Goal: Complete application form: Complete application form

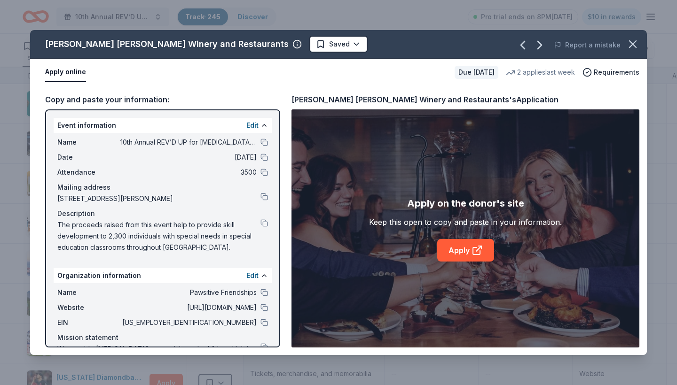
scroll to position [2012, 0]
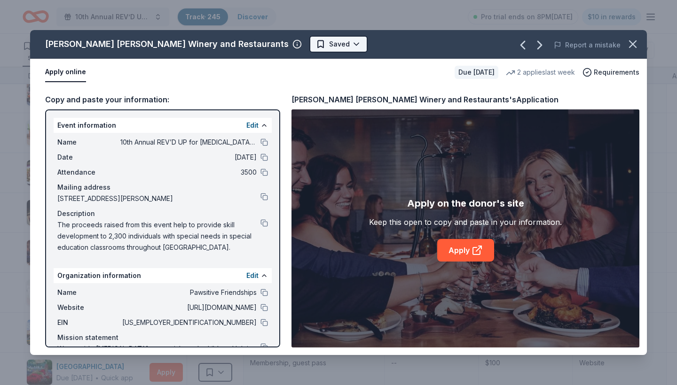
click at [272, 46] on html "10th Annual REV’D UP for [MEDICAL_DATA] Car Show & Special Needs Resource Fair …" at bounding box center [338, 192] width 677 height 385
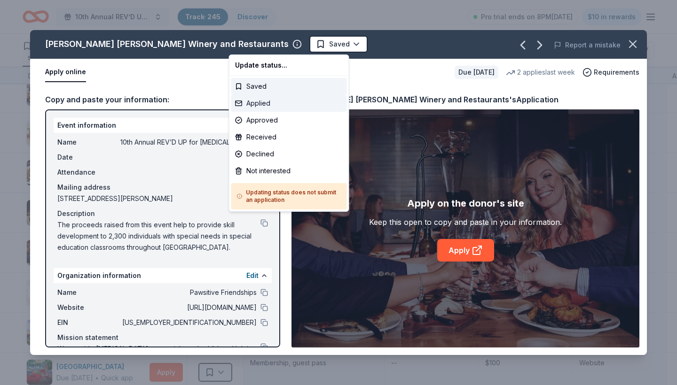
click at [263, 105] on div "Applied" at bounding box center [289, 103] width 116 height 17
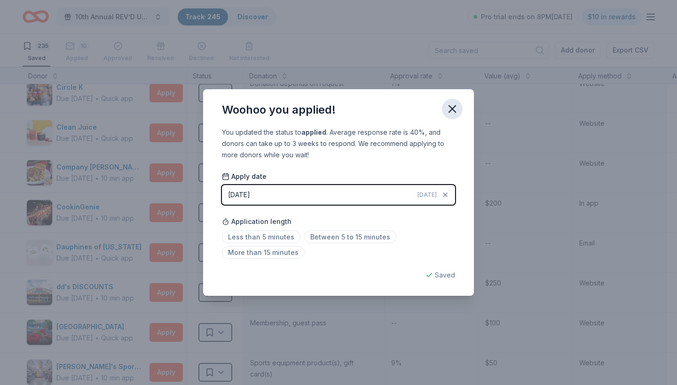
click at [454, 107] on icon "button" at bounding box center [452, 109] width 7 height 7
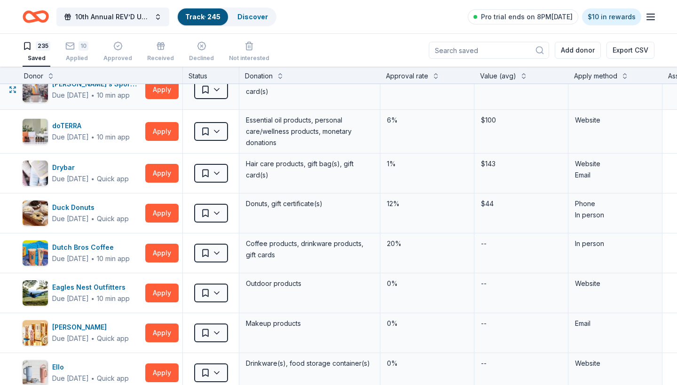
scroll to position [2298, 4]
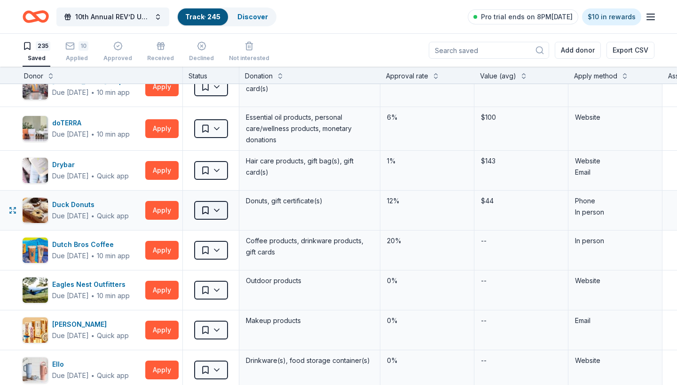
click at [221, 210] on html "10th Annual REV’D UP for [MEDICAL_DATA] Car Show & Special Needs Resource Fair …" at bounding box center [338, 192] width 677 height 385
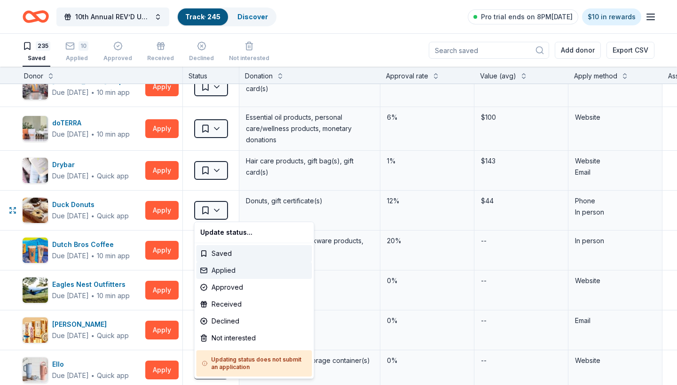
click at [226, 274] on div "Applied" at bounding box center [254, 270] width 116 height 17
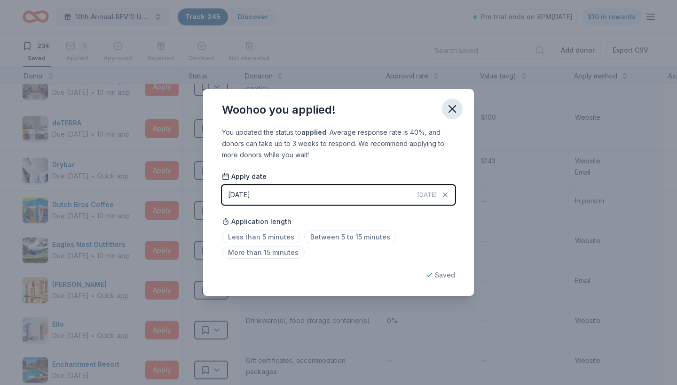
click at [453, 110] on icon "button" at bounding box center [452, 109] width 7 height 7
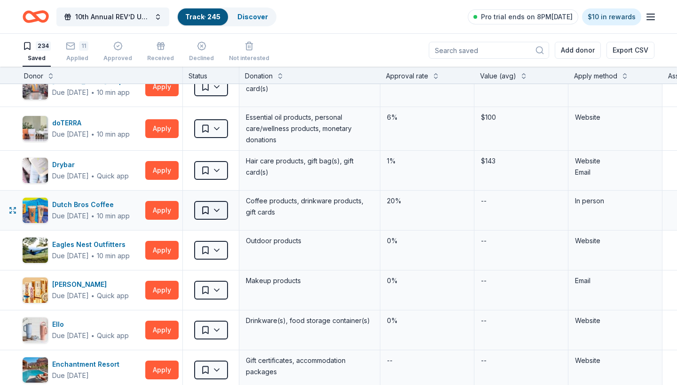
click at [217, 211] on html "10th Annual REV’D UP for [MEDICAL_DATA] Car Show & Special Needs Resource Fair …" at bounding box center [338, 192] width 677 height 385
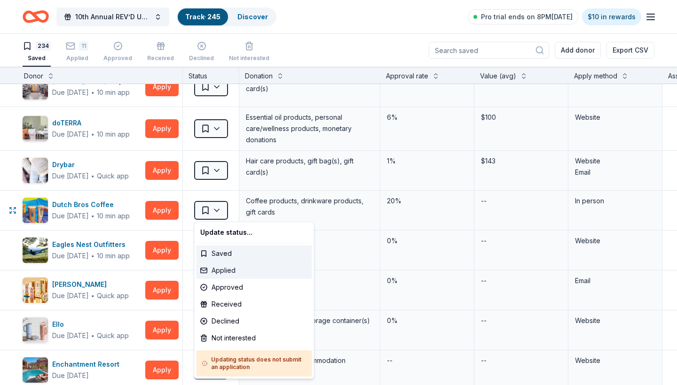
click at [228, 274] on div "Applied" at bounding box center [254, 270] width 116 height 17
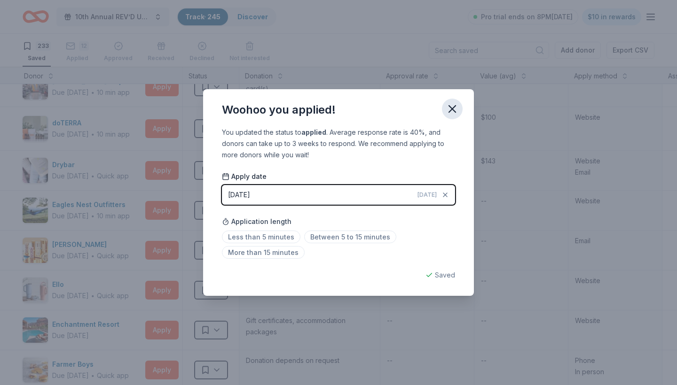
click at [451, 111] on icon "button" at bounding box center [452, 108] width 13 height 13
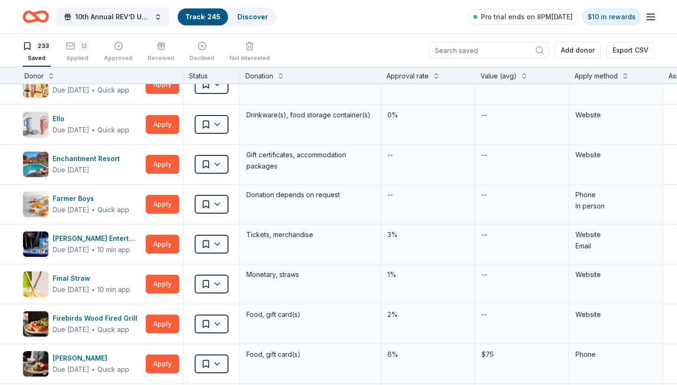
scroll to position [2465, 4]
click at [215, 204] on html "10th Annual REV’D UP for [MEDICAL_DATA] Car Show & Special Needs Resource Fair …" at bounding box center [338, 192] width 677 height 385
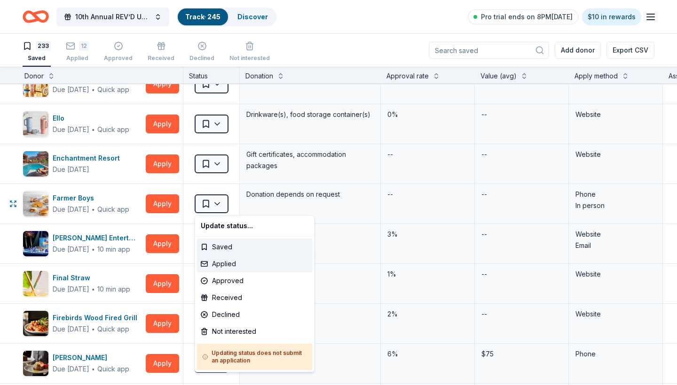
click at [228, 262] on div "Applied" at bounding box center [255, 264] width 116 height 17
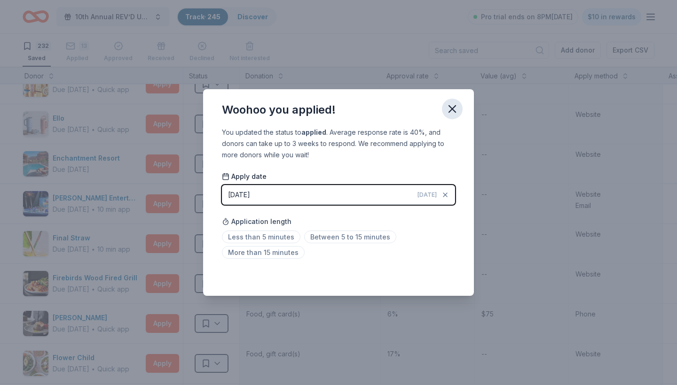
click at [454, 107] on icon "button" at bounding box center [452, 109] width 7 height 7
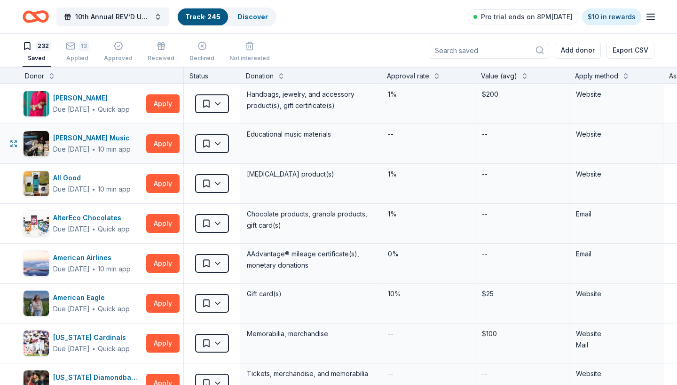
scroll to position [0, 3]
click at [617, 74] on div "Apply method" at bounding box center [596, 76] width 43 height 11
click at [628, 74] on button at bounding box center [626, 75] width 8 height 9
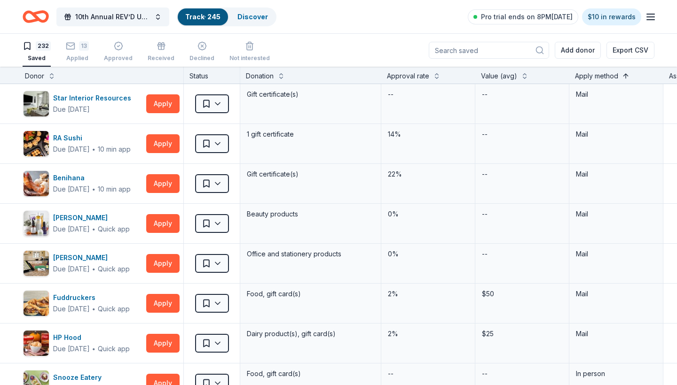
click at [626, 74] on button at bounding box center [626, 75] width 8 height 9
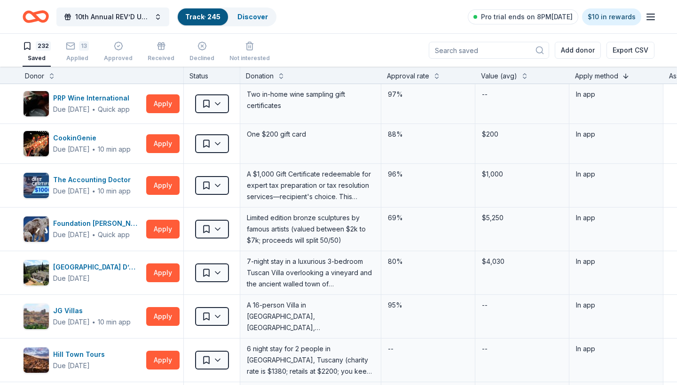
click at [626, 74] on button at bounding box center [626, 75] width 8 height 9
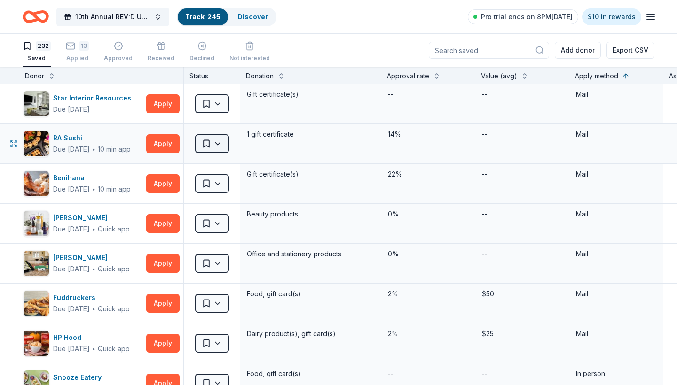
click at [220, 144] on html "10th Annual REV’D UP for [MEDICAL_DATA] Car Show & Special Needs Resource Fair …" at bounding box center [338, 192] width 677 height 385
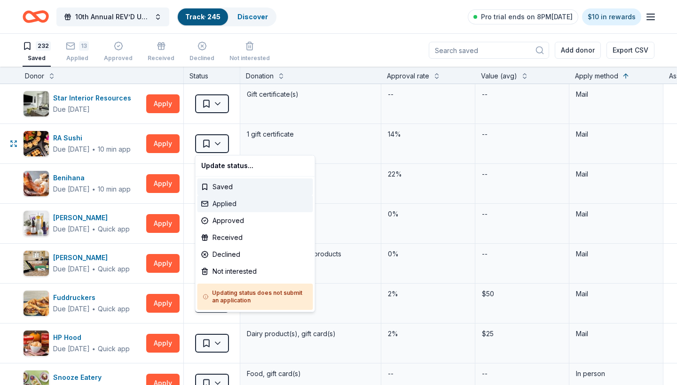
click at [225, 206] on div "Applied" at bounding box center [255, 204] width 116 height 17
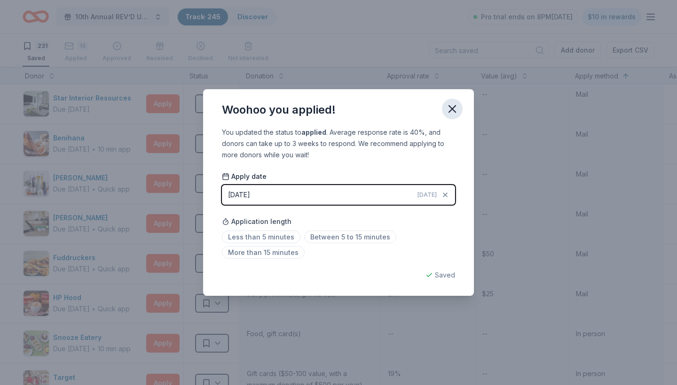
click at [454, 111] on icon "button" at bounding box center [452, 109] width 7 height 7
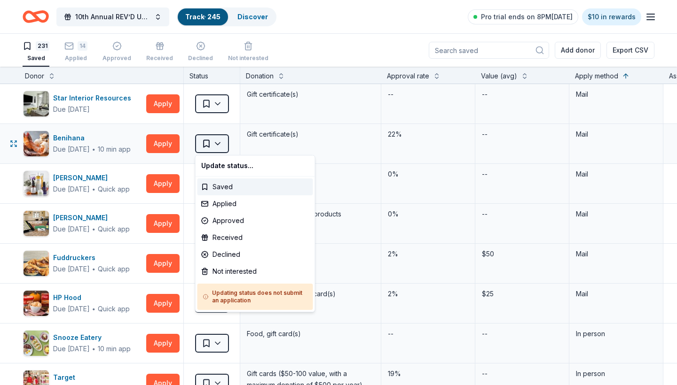
click at [220, 144] on html "10th Annual REV’D UP for [MEDICAL_DATA] Car Show & Special Needs Resource Fair …" at bounding box center [338, 192] width 677 height 385
click at [230, 205] on div "Applied" at bounding box center [255, 204] width 116 height 17
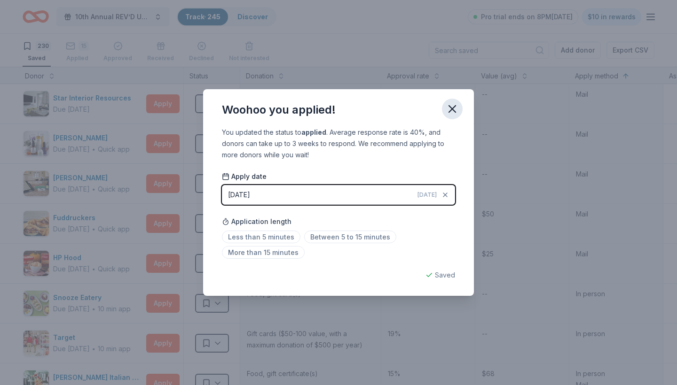
click at [452, 113] on icon "button" at bounding box center [452, 108] width 13 height 13
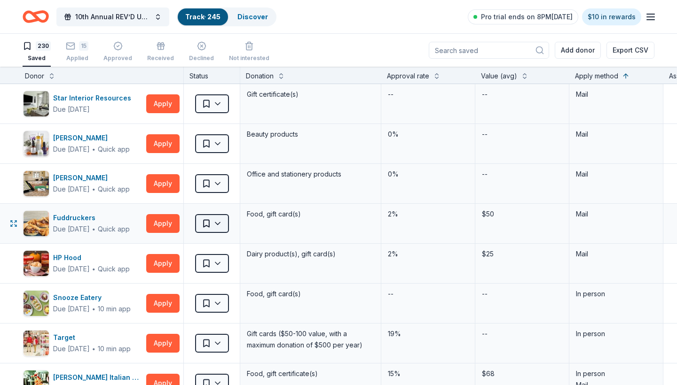
click at [215, 225] on html "10th Annual REV’D UP for [MEDICAL_DATA] Car Show & Special Needs Resource Fair …" at bounding box center [338, 192] width 677 height 385
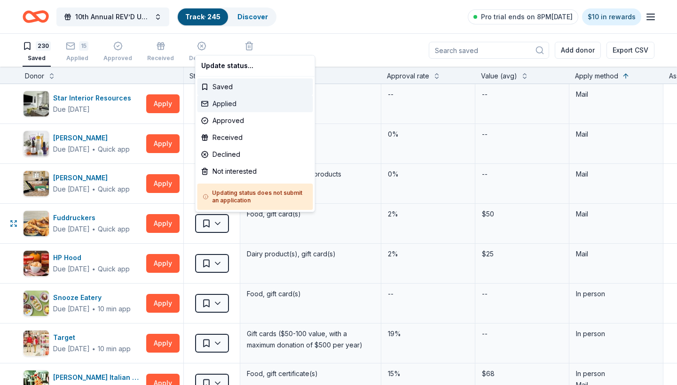
click at [231, 102] on div "Applied" at bounding box center [255, 103] width 116 height 17
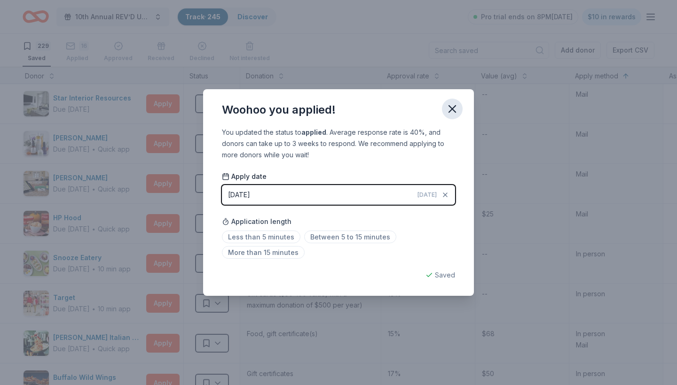
click at [449, 108] on icon "button" at bounding box center [452, 108] width 13 height 13
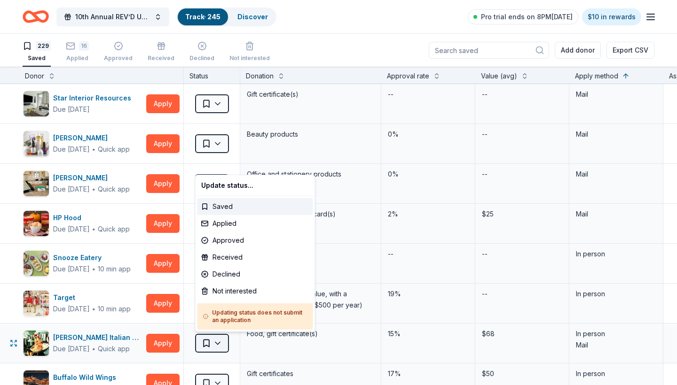
click at [217, 347] on html "10th Annual REV’D UP for [MEDICAL_DATA] Car Show & Special Needs Resource Fair …" at bounding box center [338, 192] width 677 height 385
click at [230, 224] on div "Applied" at bounding box center [255, 223] width 116 height 17
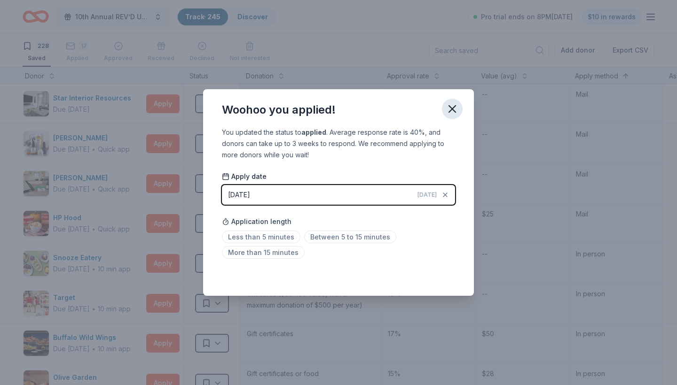
click at [450, 106] on icon "button" at bounding box center [452, 108] width 13 height 13
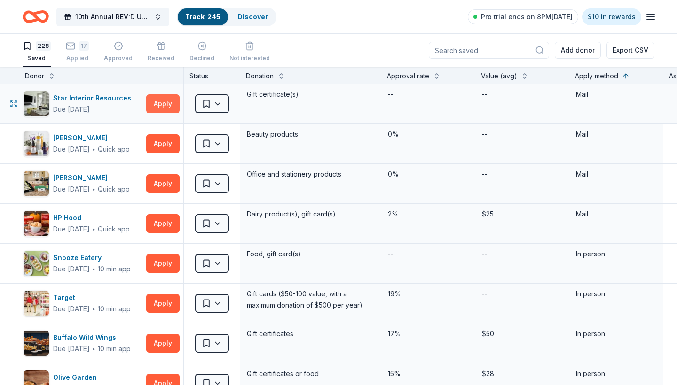
click at [157, 100] on button "Apply" at bounding box center [162, 103] width 33 height 19
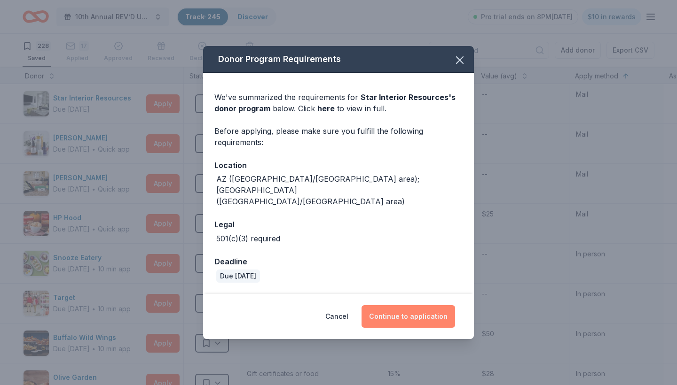
click at [417, 308] on button "Continue to application" at bounding box center [408, 317] width 94 height 23
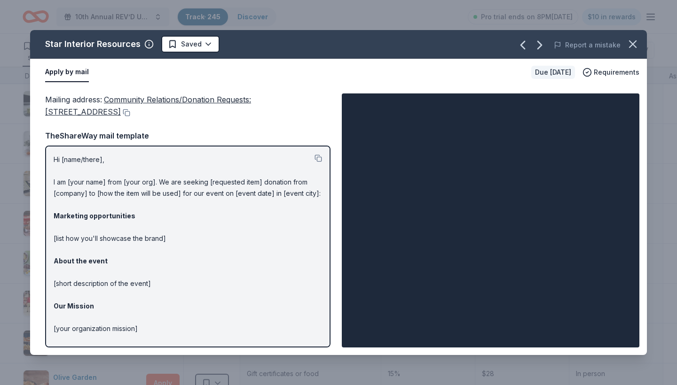
scroll to position [0, 0]
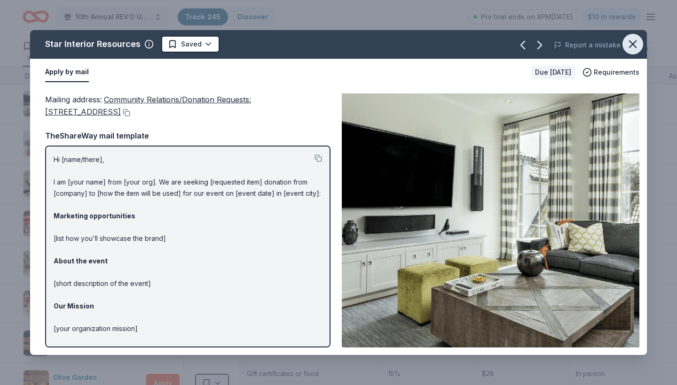
click at [635, 43] on icon "button" at bounding box center [632, 44] width 13 height 13
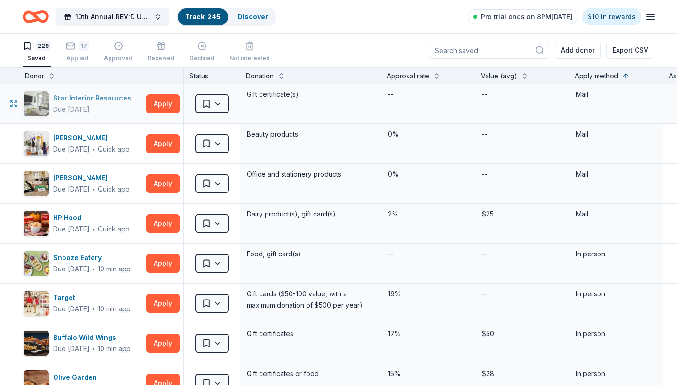
click at [107, 98] on div "Star Interior Resources" at bounding box center [94, 98] width 82 height 11
click at [215, 109] on html "10th Annual REV’D UP for [MEDICAL_DATA] Car Show & Special Needs Resource Fair …" at bounding box center [338, 192] width 677 height 385
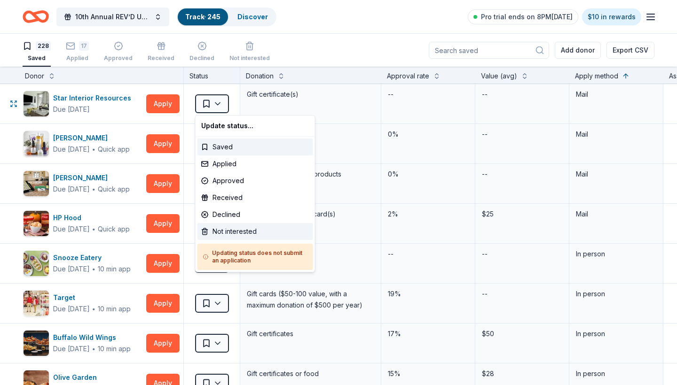
click at [227, 234] on div "Not interested" at bounding box center [255, 231] width 116 height 17
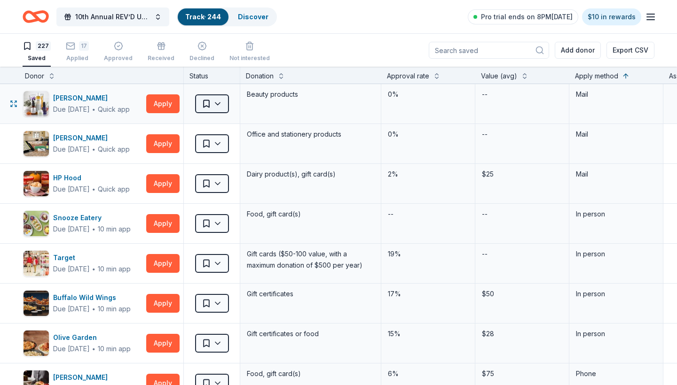
click at [214, 104] on html "10th Annual REV’D UP for [MEDICAL_DATA] Car Show & Special Needs Resource Fair …" at bounding box center [338, 192] width 677 height 385
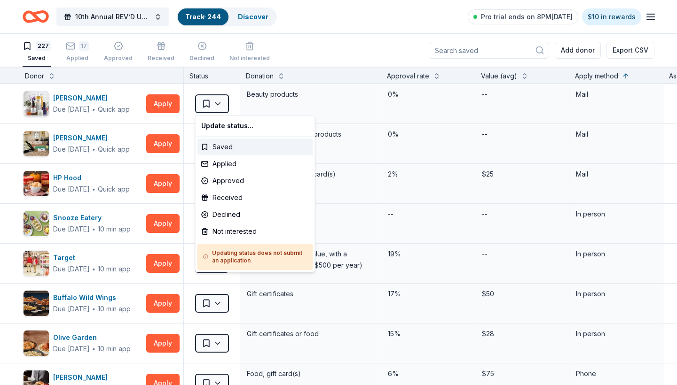
click at [312, 64] on html "10th Annual REV’D UP for [MEDICAL_DATA] Car Show & Special Needs Resource Fair …" at bounding box center [338, 192] width 677 height 385
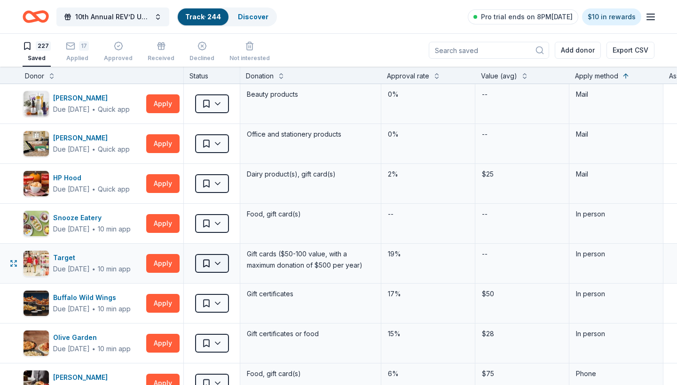
click at [220, 262] on html "10th Annual REV’D UP for [MEDICAL_DATA] Car Show & Special Needs Resource Fair …" at bounding box center [338, 192] width 677 height 385
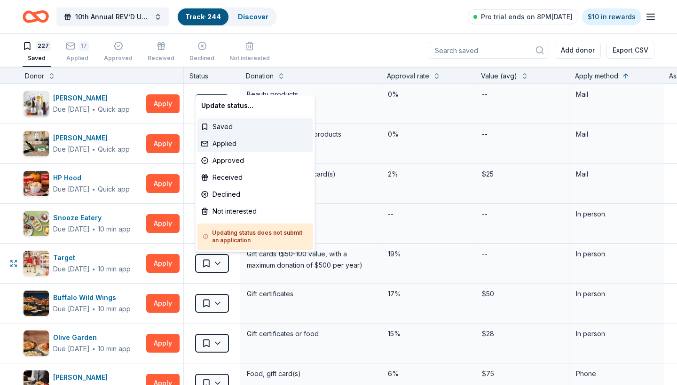
click at [228, 146] on div "Applied" at bounding box center [255, 143] width 116 height 17
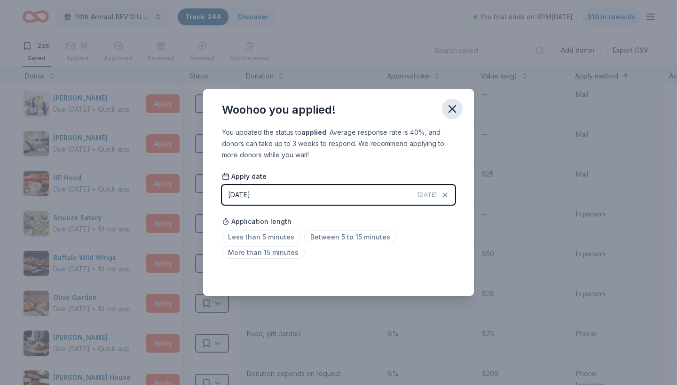
click at [452, 112] on icon "button" at bounding box center [452, 108] width 13 height 13
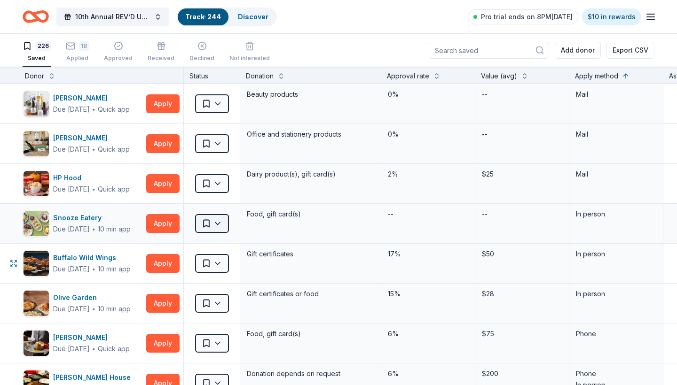
click at [216, 226] on html "10th Annual REV’D UP for [MEDICAL_DATA] Car Show & Special Needs Resource Fair …" at bounding box center [338, 192] width 677 height 385
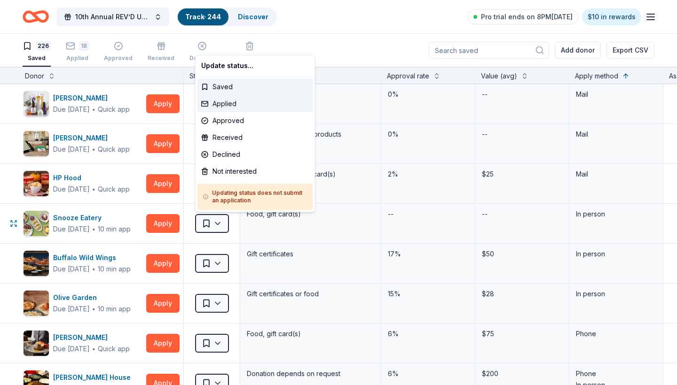
click at [227, 107] on div "Applied" at bounding box center [255, 103] width 116 height 17
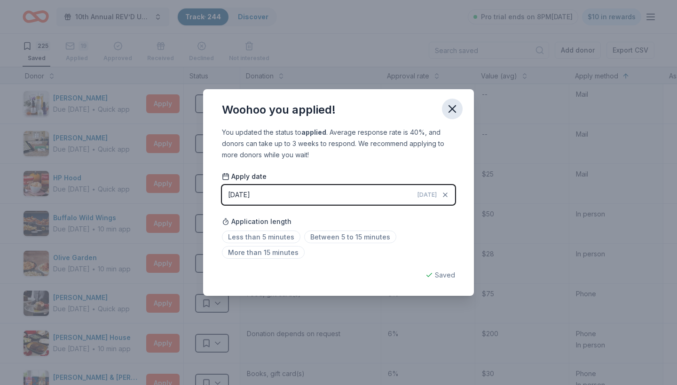
click at [448, 108] on icon "button" at bounding box center [452, 108] width 13 height 13
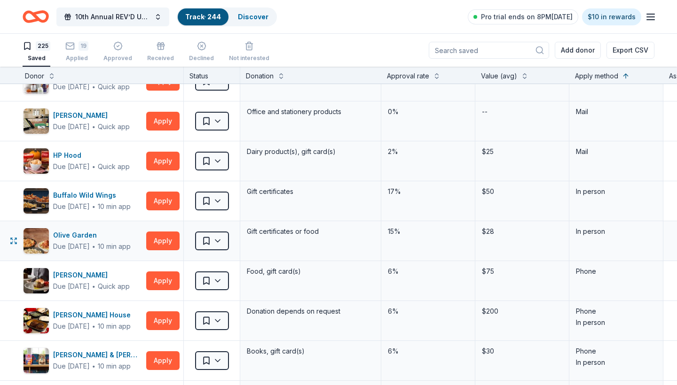
scroll to position [20, 3]
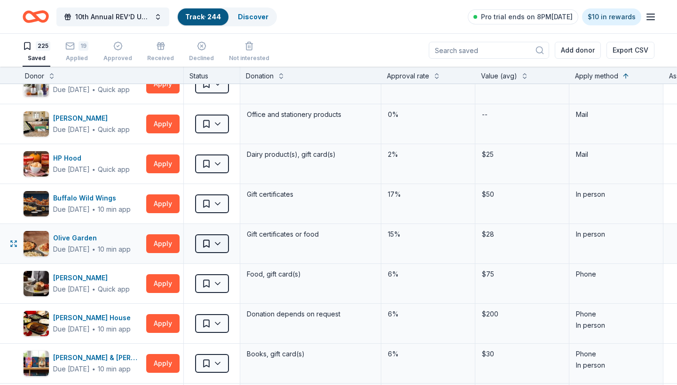
click at [226, 252] on html "10th Annual REV’D UP for [MEDICAL_DATA] Car Show & Special Needs Resource Fair …" at bounding box center [338, 192] width 677 height 385
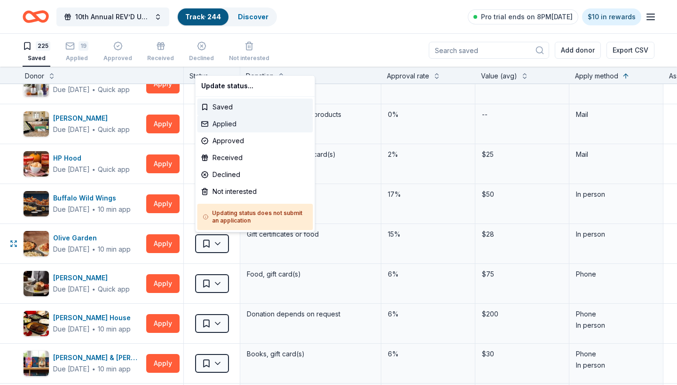
click at [226, 123] on div "Applied" at bounding box center [255, 124] width 116 height 17
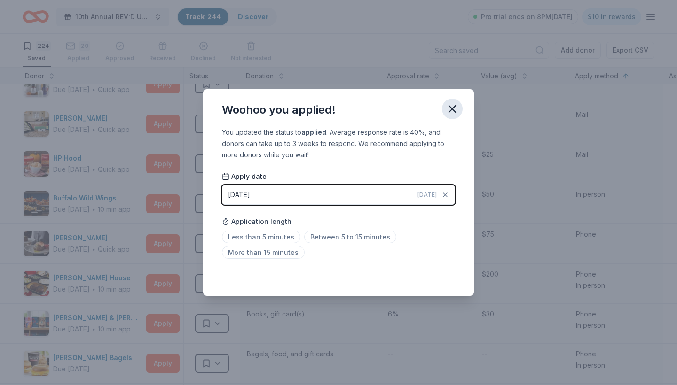
click at [456, 105] on icon "button" at bounding box center [452, 108] width 13 height 13
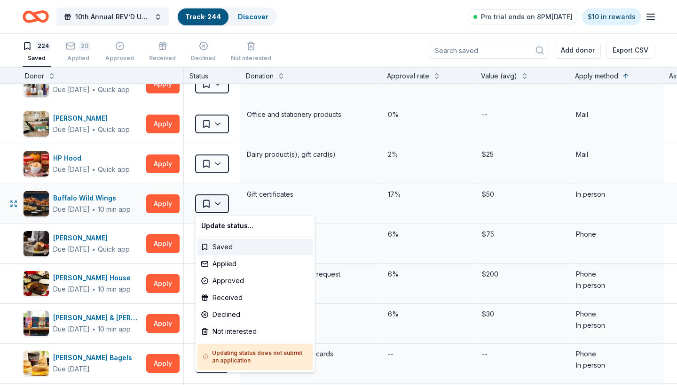
click at [218, 204] on html "10th Annual REV’D UP for [MEDICAL_DATA] Car Show & Special Needs Resource Fair …" at bounding box center [338, 192] width 677 height 385
click at [232, 264] on div "Applied" at bounding box center [255, 264] width 116 height 17
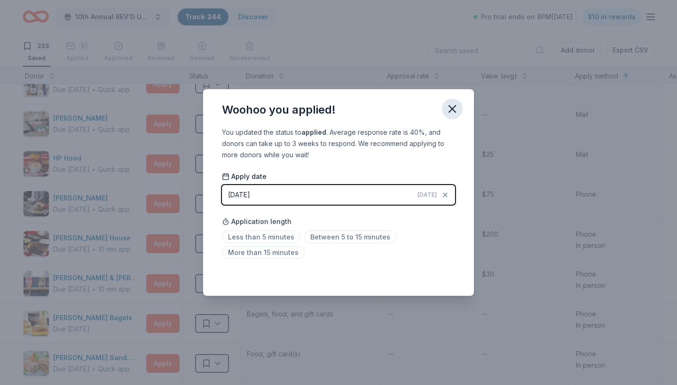
click at [449, 111] on icon "button" at bounding box center [452, 108] width 13 height 13
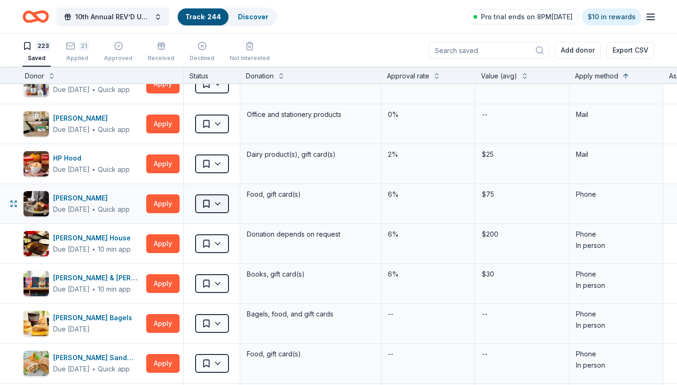
click at [220, 205] on html "10th Annual REV’D UP for [MEDICAL_DATA] Car Show & Special Needs Resource Fair …" at bounding box center [338, 192] width 677 height 385
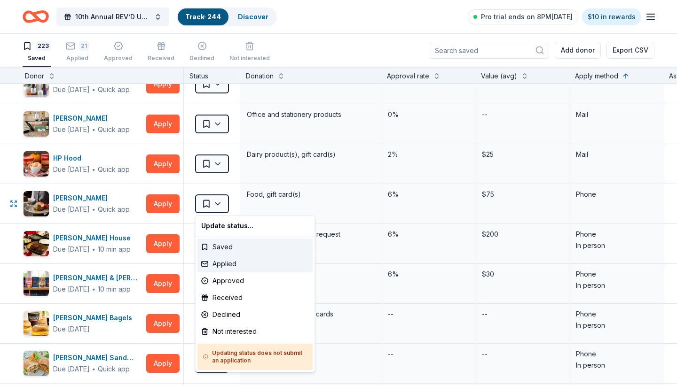
click at [231, 263] on div "Applied" at bounding box center [255, 264] width 116 height 17
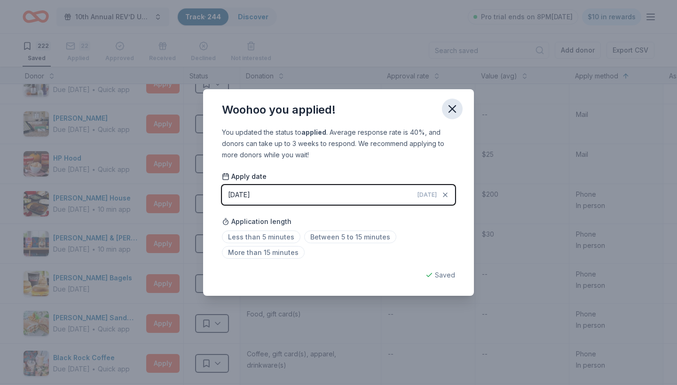
click at [452, 110] on icon "button" at bounding box center [452, 108] width 13 height 13
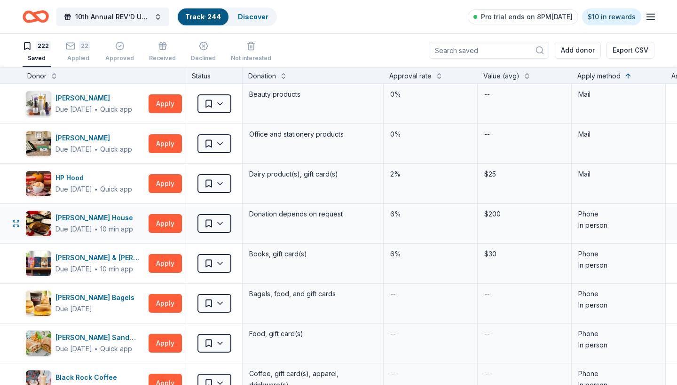
scroll to position [0, 1]
click at [166, 100] on button "Apply" at bounding box center [165, 103] width 33 height 19
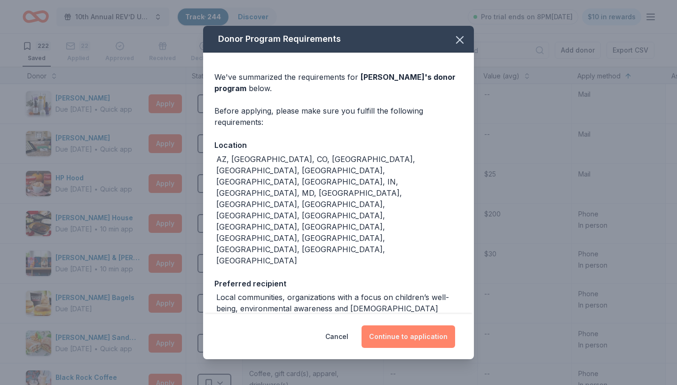
click at [413, 326] on button "Continue to application" at bounding box center [408, 337] width 94 height 23
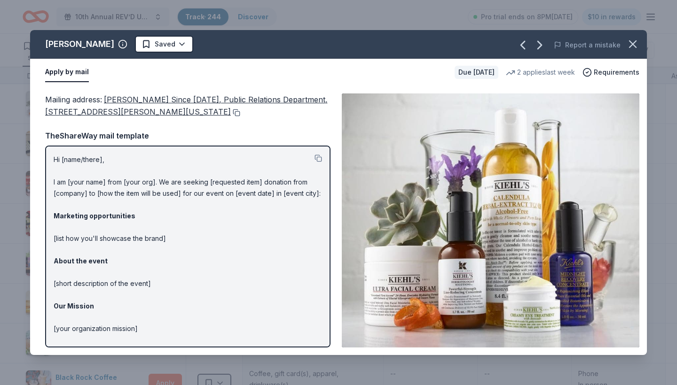
click at [231, 112] on button at bounding box center [235, 113] width 9 height 8
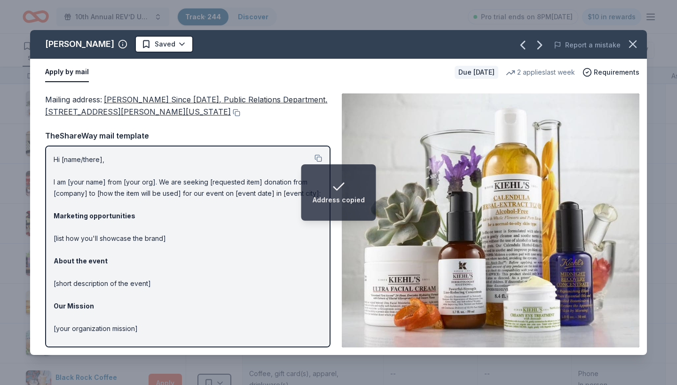
scroll to position [0, 0]
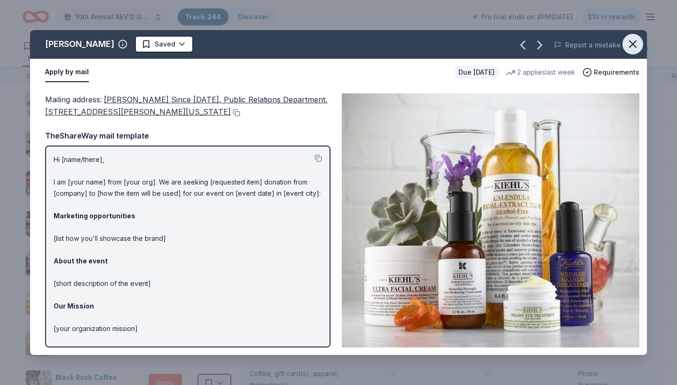
click at [629, 46] on icon "button" at bounding box center [632, 44] width 13 height 13
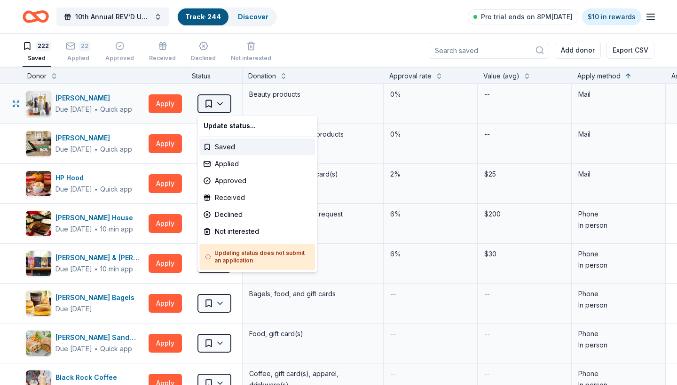
click at [215, 104] on html "10th Annual REV’D UP for [MEDICAL_DATA] Car Show & Special Needs Resource Fair …" at bounding box center [338, 192] width 677 height 385
click at [230, 170] on div "Applied" at bounding box center [258, 164] width 116 height 17
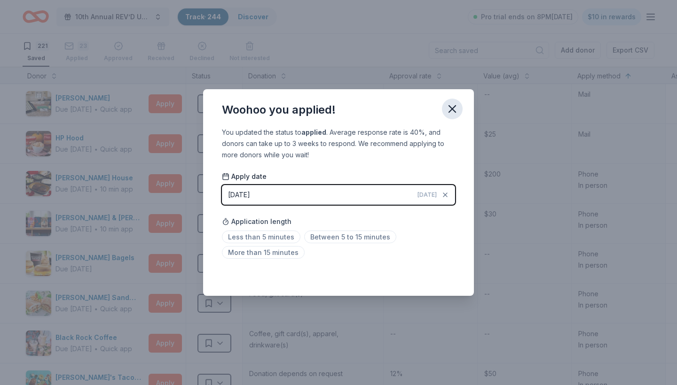
click at [450, 113] on icon "button" at bounding box center [452, 108] width 13 height 13
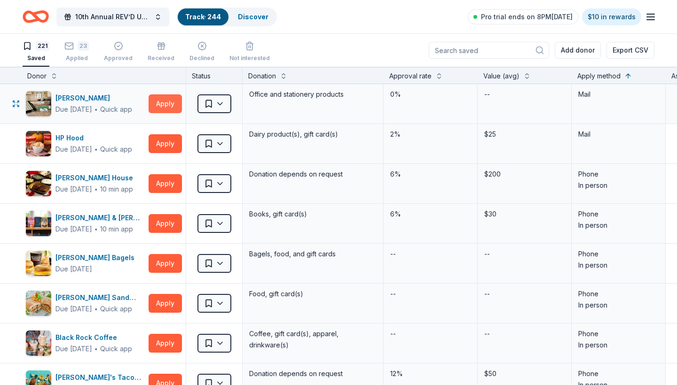
click at [167, 102] on button "Apply" at bounding box center [165, 103] width 33 height 19
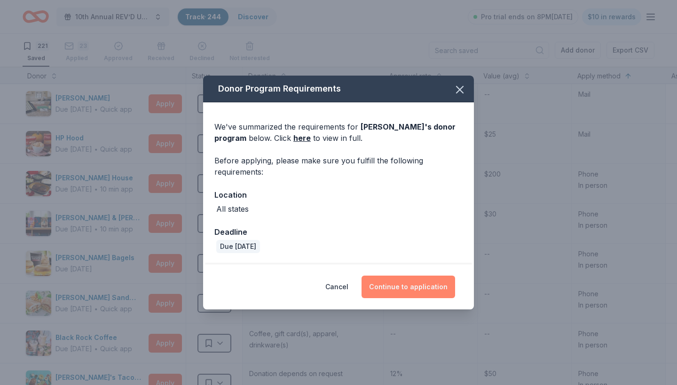
click at [410, 288] on button "Continue to application" at bounding box center [408, 287] width 94 height 23
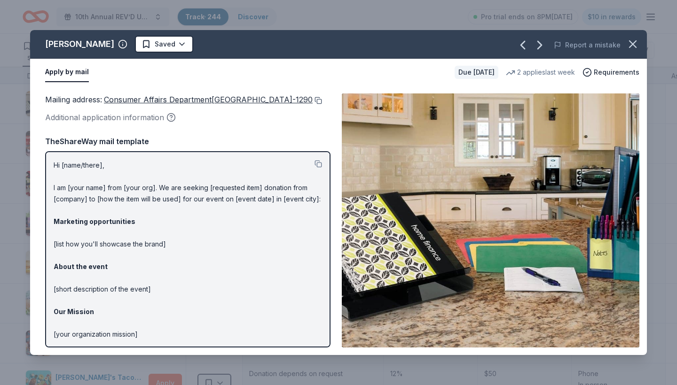
click at [313, 104] on button at bounding box center [317, 101] width 9 height 8
click at [631, 42] on icon "button" at bounding box center [632, 44] width 7 height 7
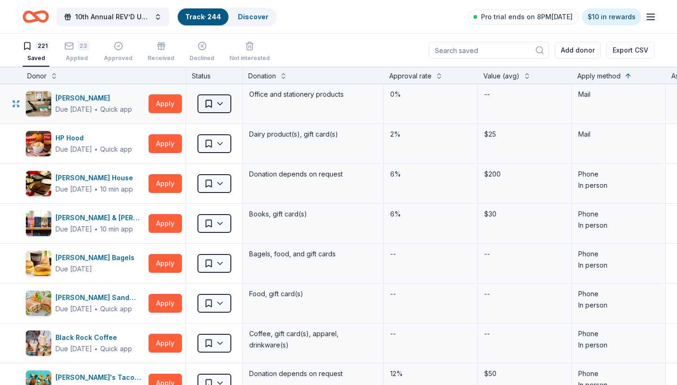
click at [218, 103] on html "10th Annual REV’D UP for [MEDICAL_DATA] Car Show & Special Needs Resource Fair …" at bounding box center [338, 192] width 677 height 385
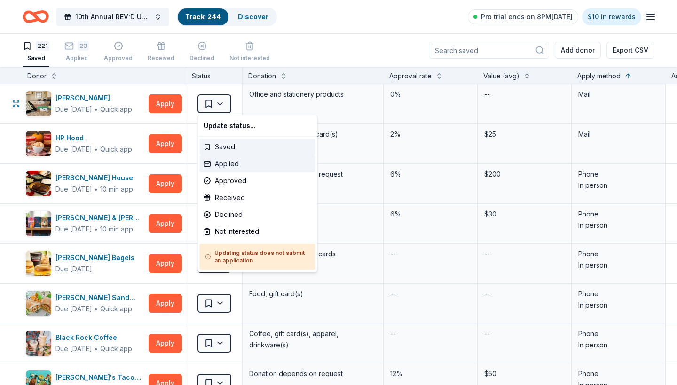
click at [232, 163] on div "Applied" at bounding box center [258, 164] width 116 height 17
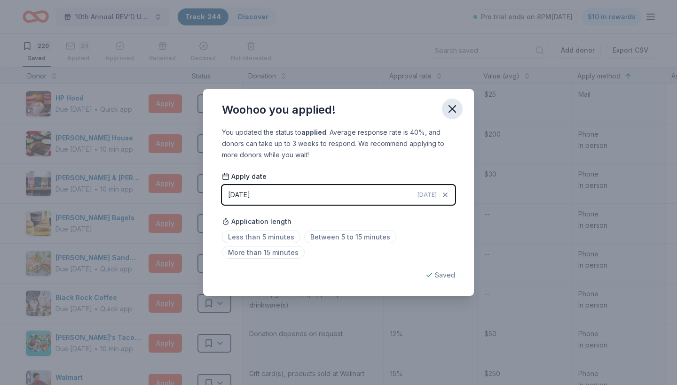
click at [451, 107] on icon "button" at bounding box center [452, 108] width 13 height 13
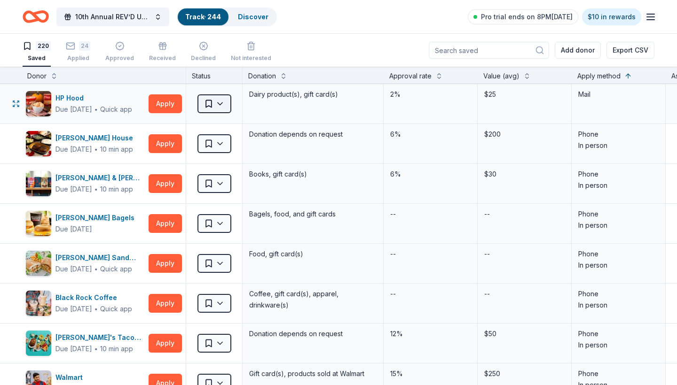
click at [218, 107] on html "10th Annual REV’D UP for [MEDICAL_DATA] Car Show & Special Needs Resource Fair …" at bounding box center [338, 192] width 677 height 385
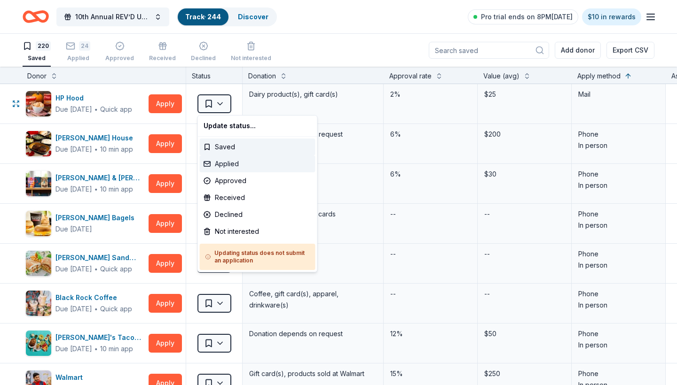
click at [230, 164] on div "Applied" at bounding box center [258, 164] width 116 height 17
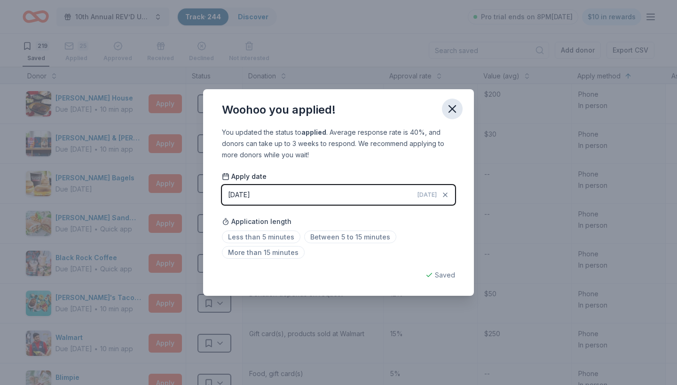
click at [453, 109] on icon "button" at bounding box center [452, 108] width 13 height 13
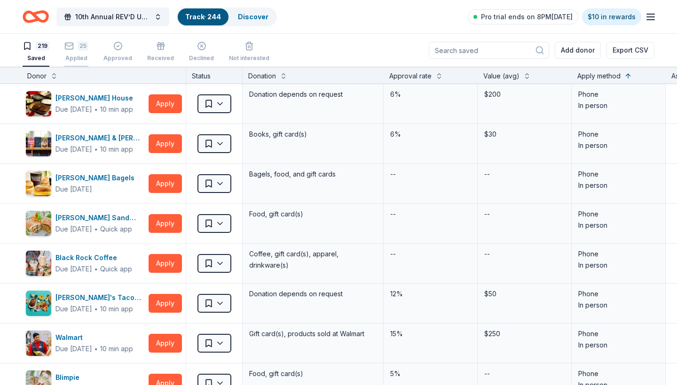
click at [76, 46] on div "25" at bounding box center [76, 40] width 24 height 9
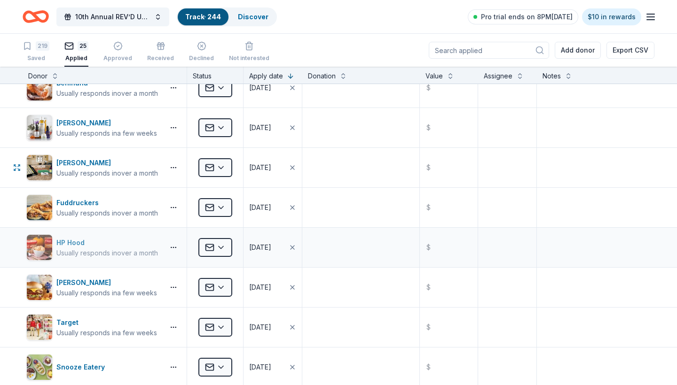
scroll to position [55, 0]
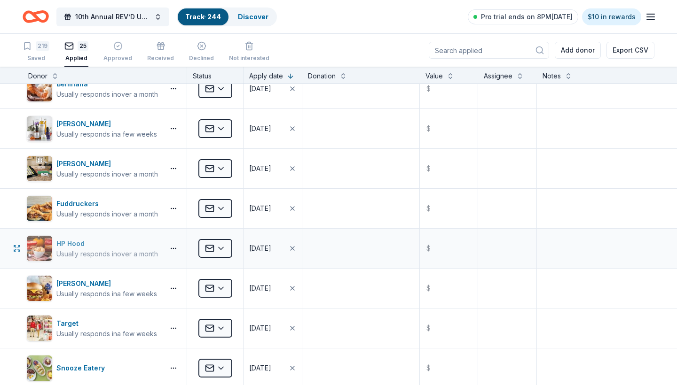
click at [79, 245] on div "HP Hood" at bounding box center [107, 243] width 102 height 11
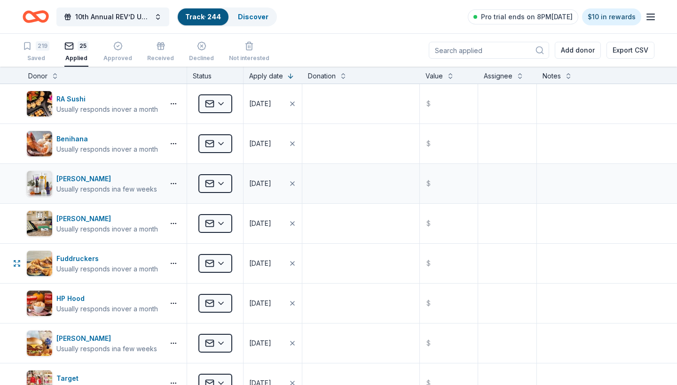
scroll to position [0, 0]
click at [34, 49] on div "219" at bounding box center [36, 45] width 27 height 9
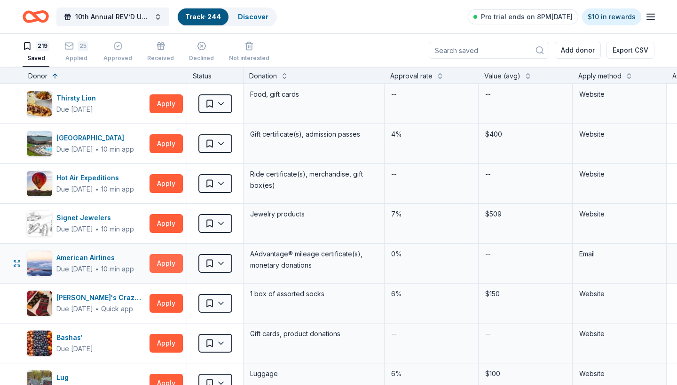
click at [162, 265] on button "Apply" at bounding box center [165, 263] width 33 height 19
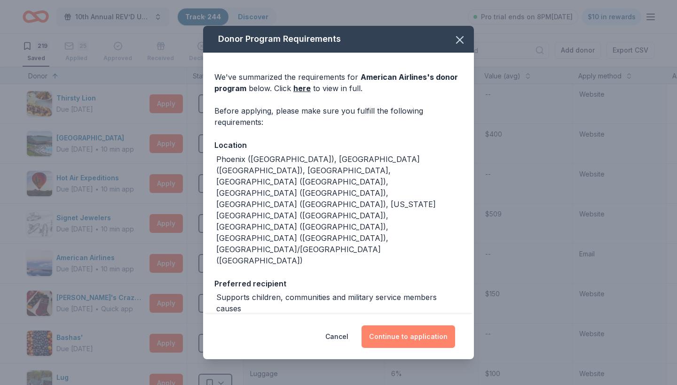
click at [408, 337] on button "Continue to application" at bounding box center [408, 337] width 94 height 23
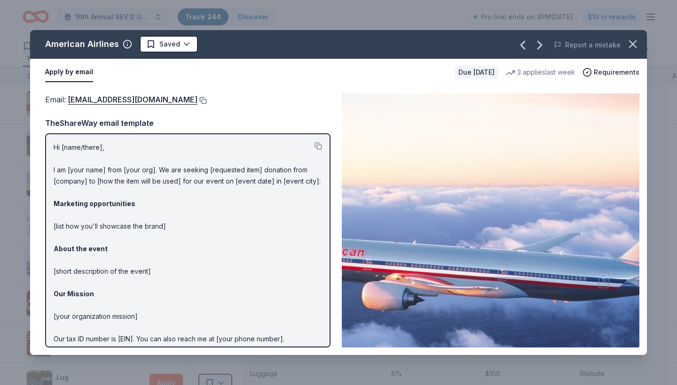
click at [197, 100] on button at bounding box center [201, 101] width 9 height 8
click at [637, 47] on icon "button" at bounding box center [632, 44] width 13 height 13
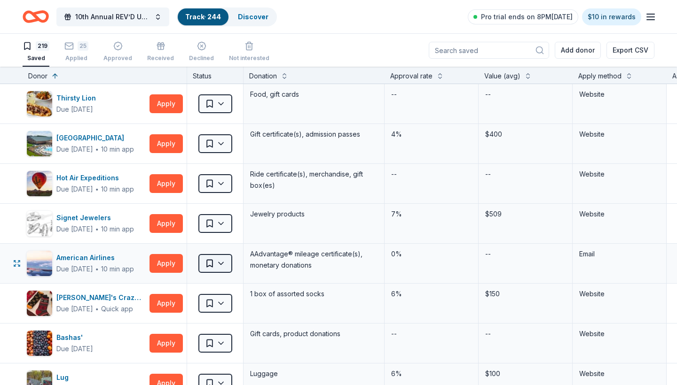
click at [227, 264] on html "10th Annual REV’D UP for [MEDICAL_DATA] Car Show & Special Needs Resource Fair …" at bounding box center [338, 192] width 677 height 385
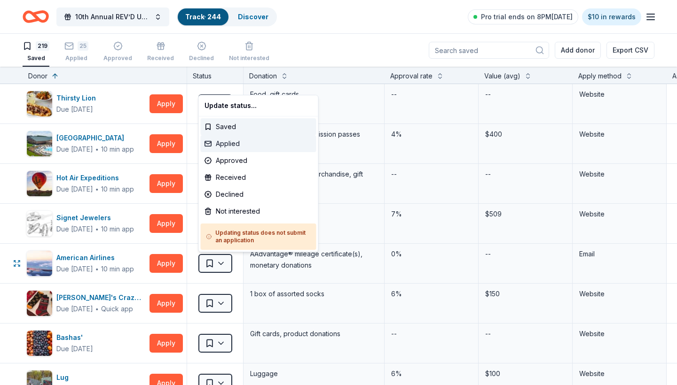
click at [231, 142] on div "Applied" at bounding box center [259, 143] width 116 height 17
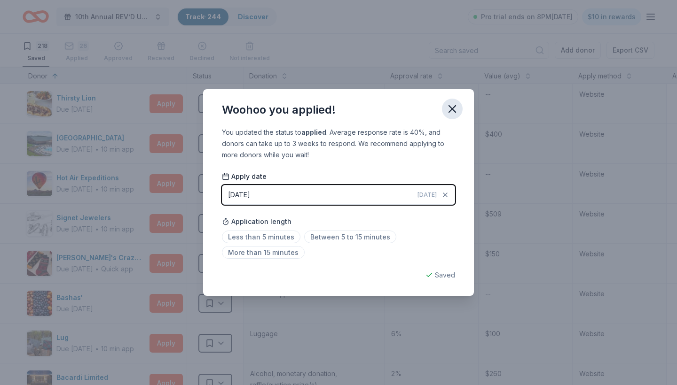
click at [453, 109] on icon "button" at bounding box center [452, 109] width 7 height 7
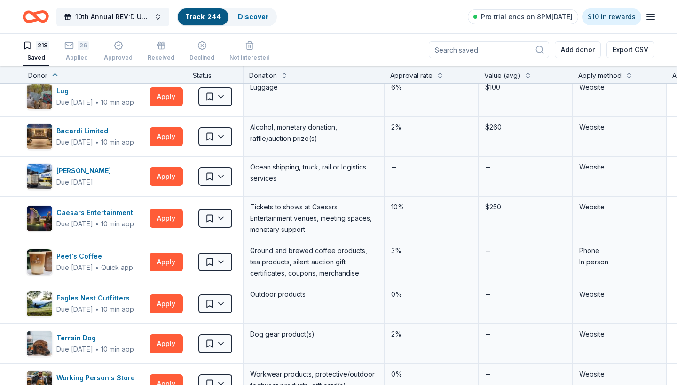
scroll to position [247, 0]
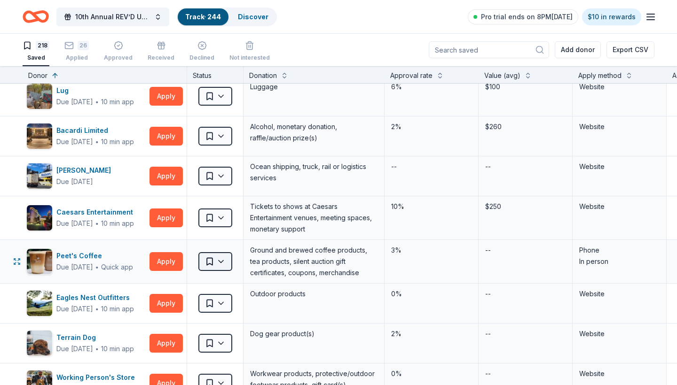
click at [219, 260] on html "10th Annual REV’D UP for [MEDICAL_DATA] Car Show & Special Needs Resource Fair …" at bounding box center [338, 192] width 677 height 385
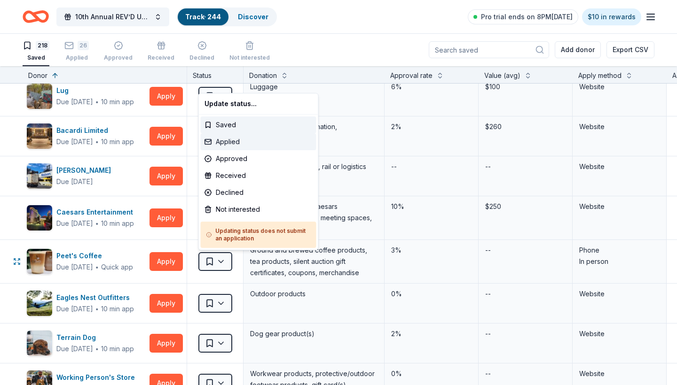
click at [228, 143] on div "Applied" at bounding box center [259, 142] width 116 height 17
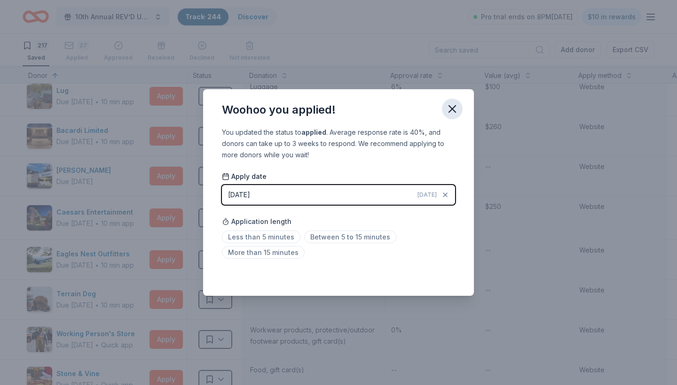
click at [450, 112] on icon "button" at bounding box center [452, 108] width 13 height 13
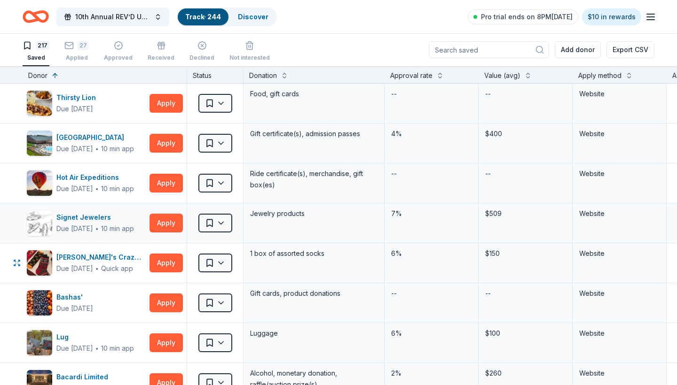
scroll to position [0, 0]
click at [167, 102] on button "Apply" at bounding box center [165, 103] width 33 height 19
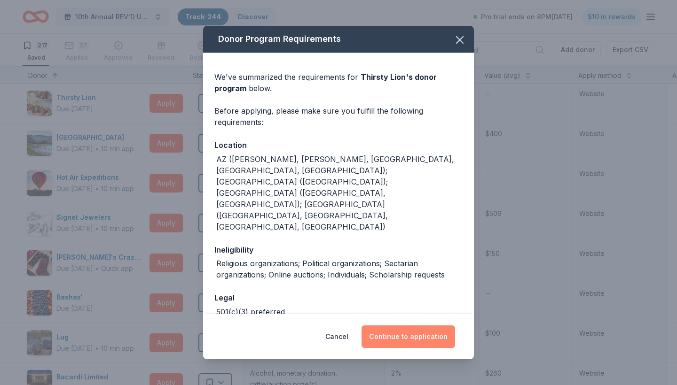
click at [407, 339] on button "Continue to application" at bounding box center [408, 337] width 94 height 23
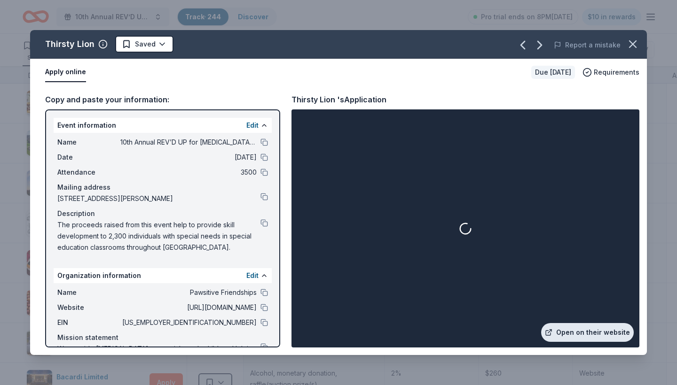
click at [577, 335] on link "Open on their website" at bounding box center [587, 332] width 93 height 19
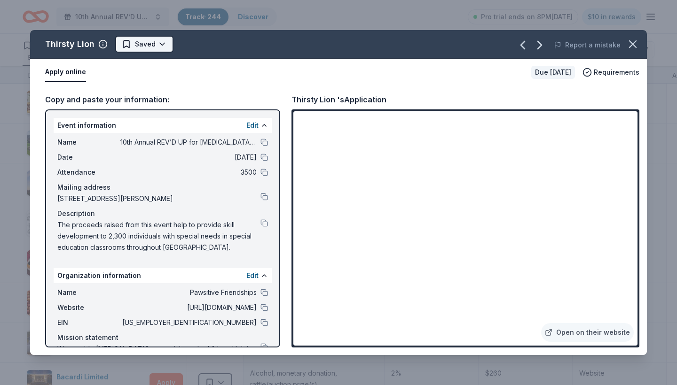
click at [163, 44] on html "10th Annual REV’D UP for [MEDICAL_DATA] Car Show & Special Needs Resource Fair …" at bounding box center [338, 192] width 677 height 385
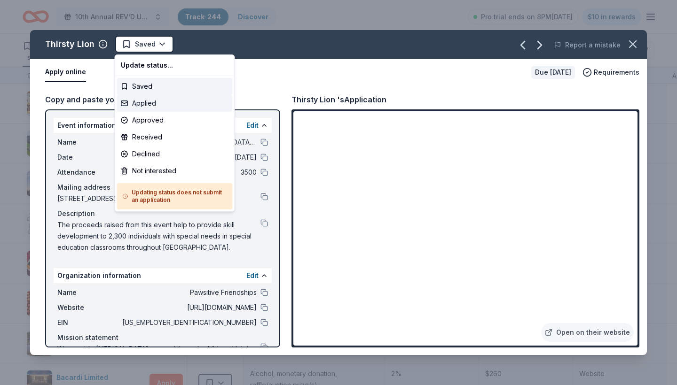
click at [151, 107] on div "Applied" at bounding box center [175, 103] width 116 height 17
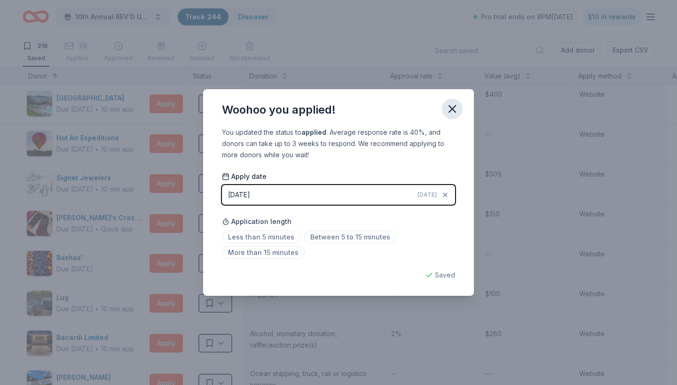
click at [450, 112] on icon "button" at bounding box center [452, 108] width 13 height 13
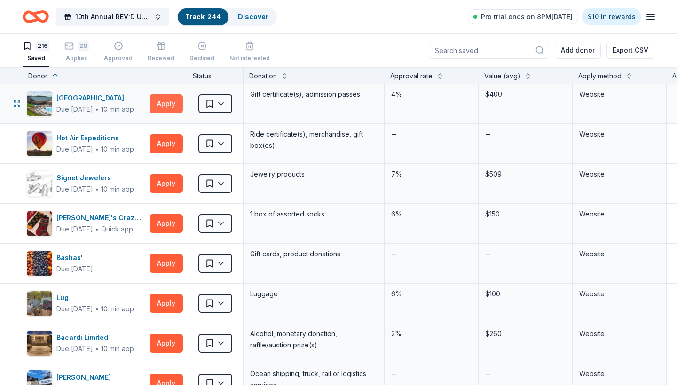
click at [169, 106] on button "Apply" at bounding box center [165, 103] width 33 height 19
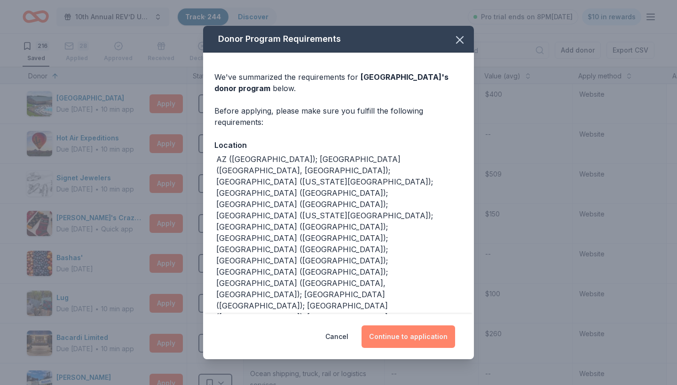
click at [401, 339] on button "Continue to application" at bounding box center [408, 337] width 94 height 23
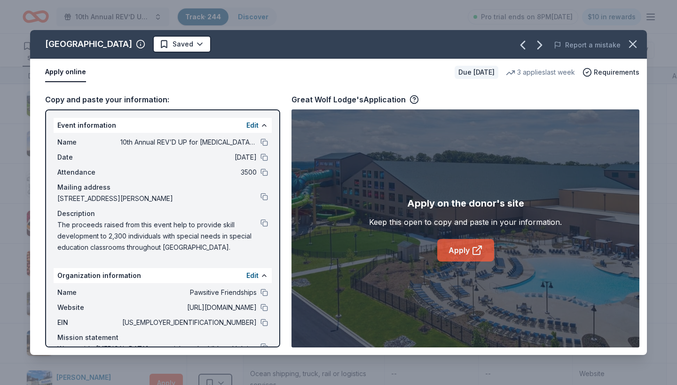
click at [447, 253] on link "Apply" at bounding box center [465, 250] width 57 height 23
click at [632, 42] on icon "button" at bounding box center [632, 44] width 13 height 13
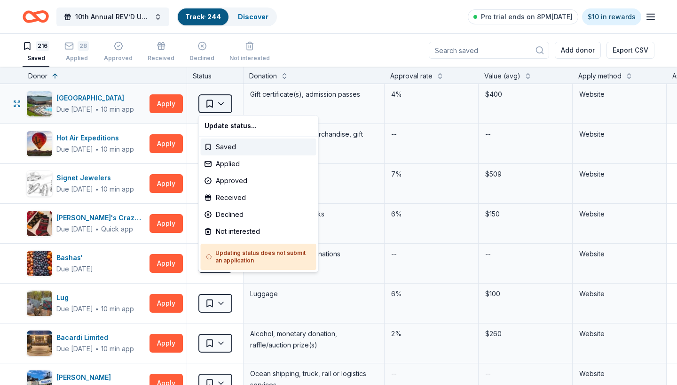
click at [225, 102] on html "10th Annual REV’D UP for [MEDICAL_DATA] Car Show & Special Needs Resource Fair …" at bounding box center [338, 192] width 677 height 385
click at [232, 166] on div "Applied" at bounding box center [259, 164] width 116 height 17
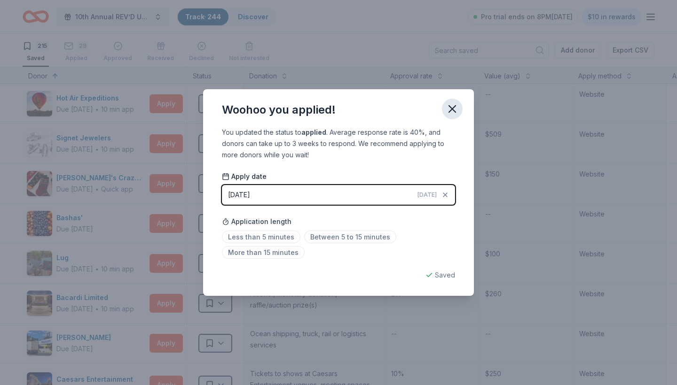
click at [453, 107] on icon "button" at bounding box center [452, 108] width 13 height 13
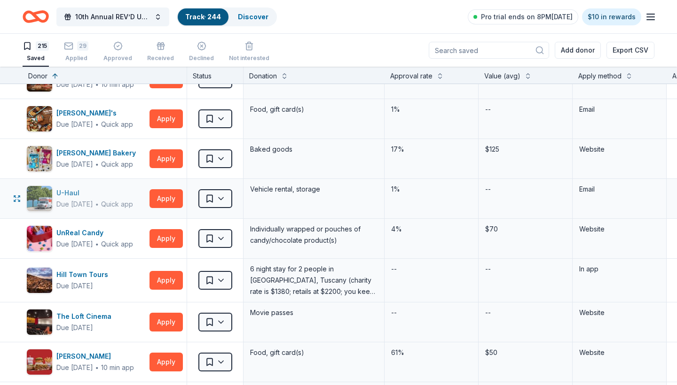
scroll to position [8006, 0]
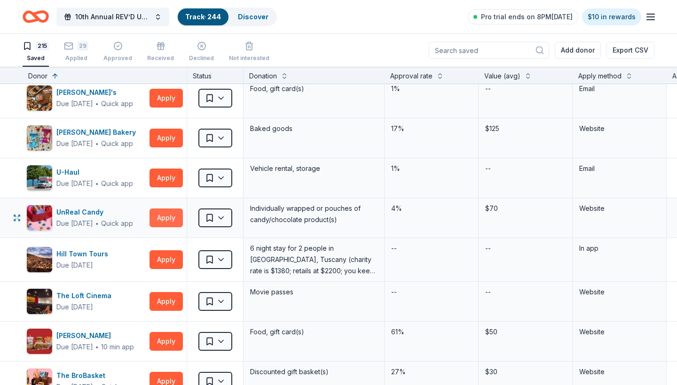
click at [164, 216] on button "Apply" at bounding box center [165, 218] width 33 height 19
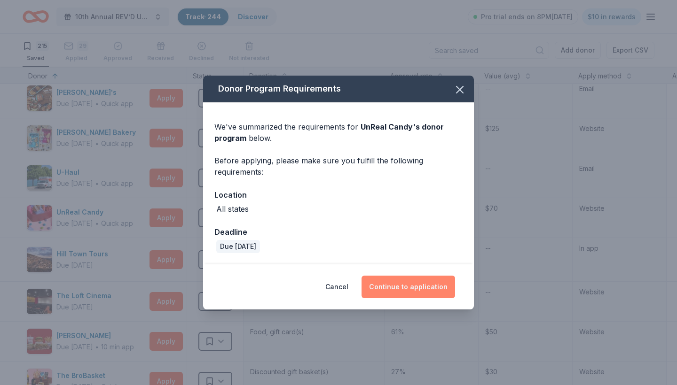
click at [408, 286] on button "Continue to application" at bounding box center [408, 287] width 94 height 23
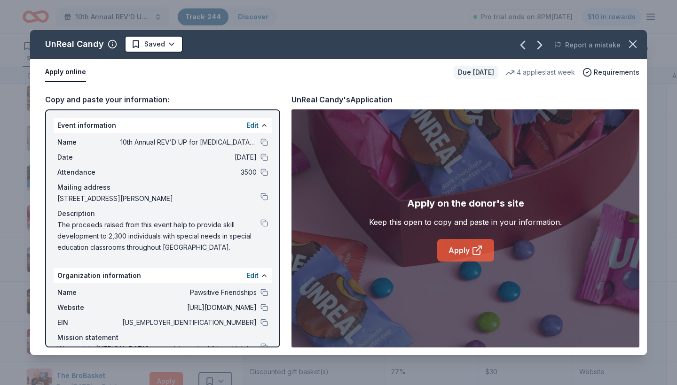
click at [457, 253] on link "Apply" at bounding box center [465, 250] width 57 height 23
click at [461, 251] on link "Apply" at bounding box center [465, 250] width 57 height 23
click at [171, 47] on html "10th Annual REV’D UP for [MEDICAL_DATA] Car Show & Special Needs Resource Fair …" at bounding box center [338, 192] width 677 height 385
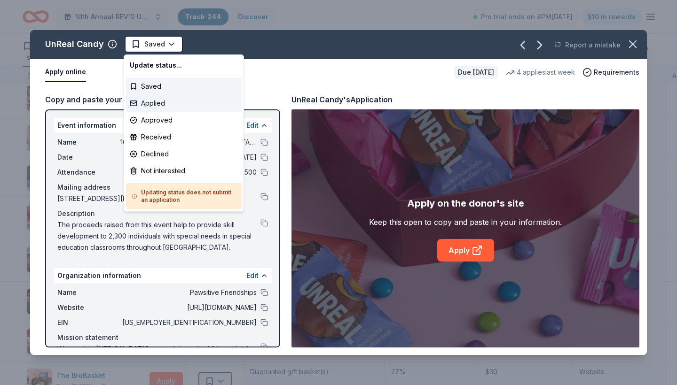
click at [161, 105] on div "Applied" at bounding box center [184, 103] width 116 height 17
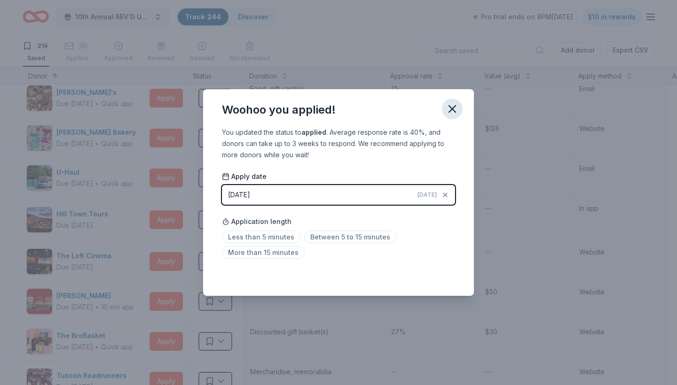
click at [451, 110] on icon "button" at bounding box center [452, 109] width 7 height 7
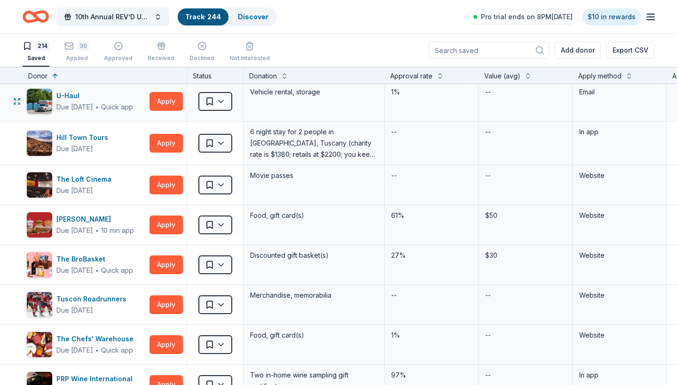
scroll to position [8126, 0]
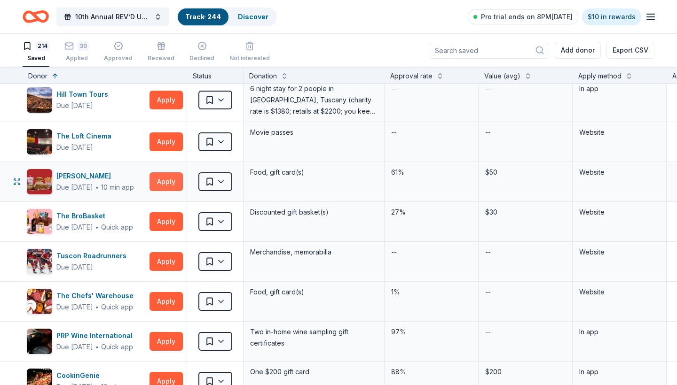
click at [165, 182] on button "Apply" at bounding box center [165, 182] width 33 height 19
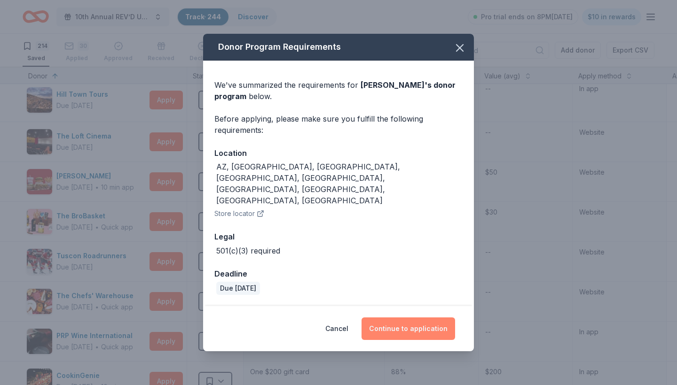
click at [393, 318] on button "Continue to application" at bounding box center [408, 329] width 94 height 23
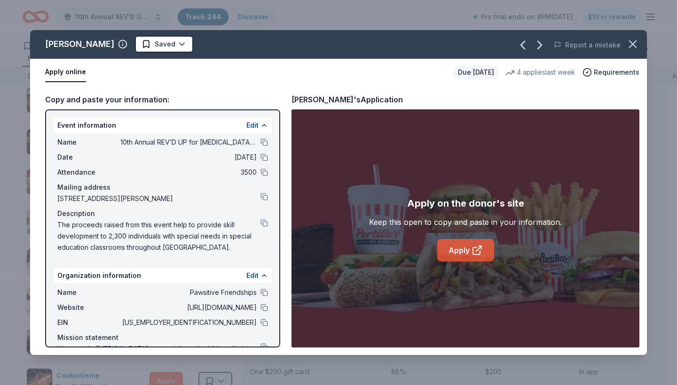
click at [447, 251] on link "Apply" at bounding box center [465, 250] width 57 height 23
click at [149, 43] on html "10th Annual REV’D UP for [MEDICAL_DATA] Car Show & Special Needs Resource Fair …" at bounding box center [338, 192] width 677 height 385
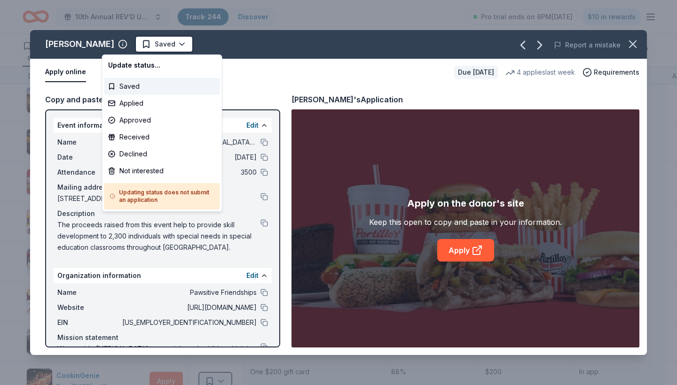
click at [144, 46] on html "10th Annual REV’D UP for [MEDICAL_DATA] Car Show & Special Needs Resource Fair …" at bounding box center [338, 192] width 677 height 385
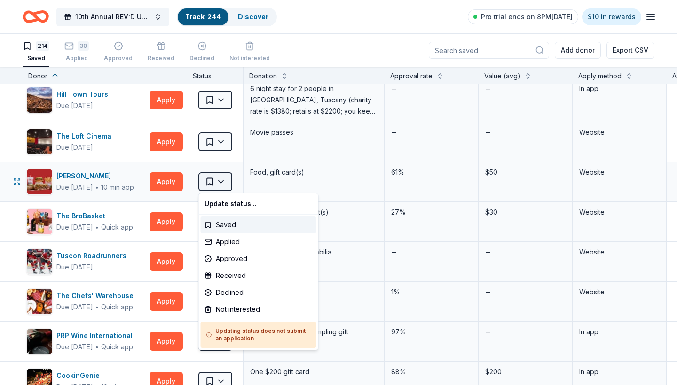
click at [218, 182] on html "10th Annual REV’D UP for [MEDICAL_DATA] Car Show & Special Needs Resource Fair …" at bounding box center [338, 192] width 677 height 385
click at [233, 242] on div "Applied" at bounding box center [259, 242] width 116 height 17
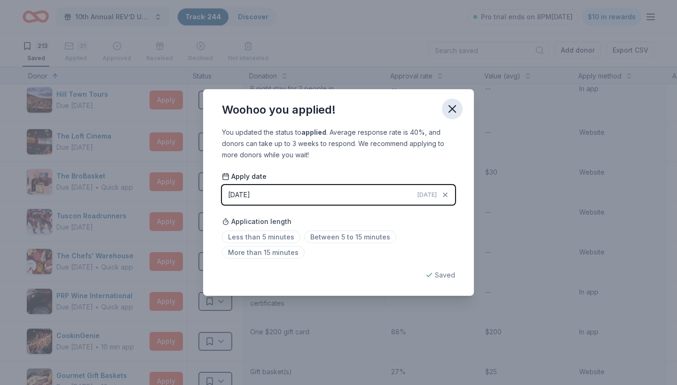
click at [453, 110] on icon "button" at bounding box center [452, 109] width 7 height 7
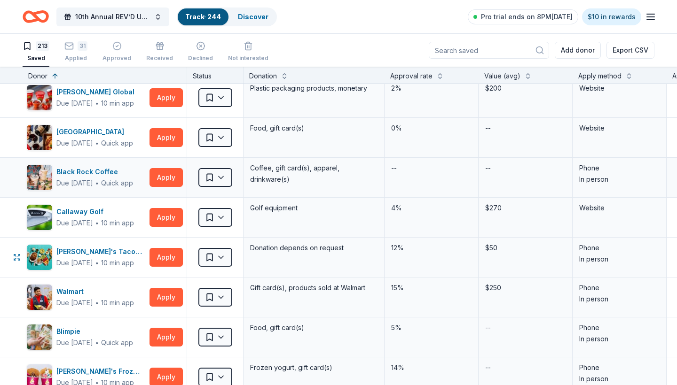
scroll to position [5836, 0]
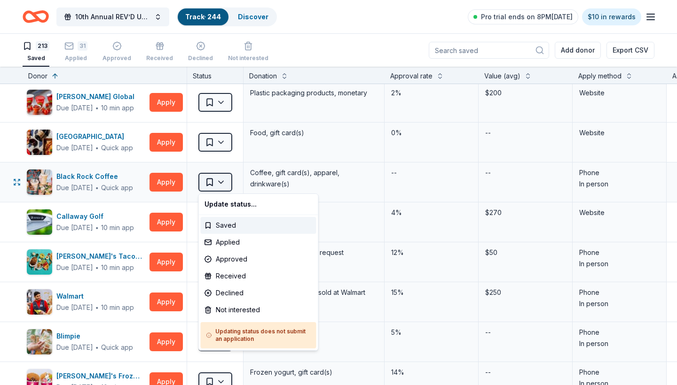
click at [222, 184] on html "10th Annual REV’D UP for [MEDICAL_DATA] Car Show & Special Needs Resource Fair …" at bounding box center [338, 192] width 677 height 385
click at [233, 247] on div "Applied" at bounding box center [259, 242] width 116 height 17
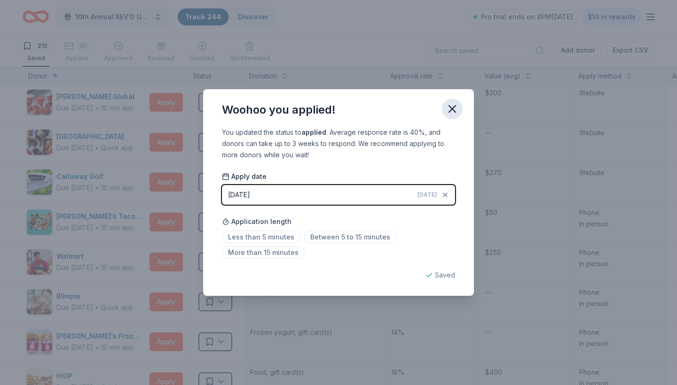
click at [449, 104] on icon "button" at bounding box center [452, 108] width 13 height 13
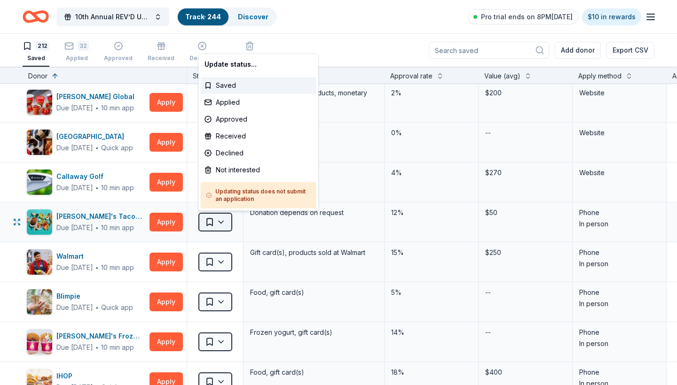
click at [222, 222] on html "10th Annual REV’D UP for [MEDICAL_DATA] Car Show & Special Needs Resource Fair …" at bounding box center [338, 192] width 677 height 385
click at [248, 101] on div "Applied" at bounding box center [259, 102] width 116 height 17
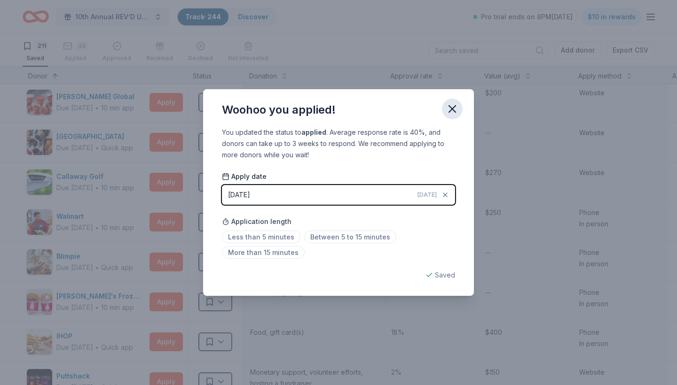
click at [454, 108] on icon "button" at bounding box center [452, 109] width 7 height 7
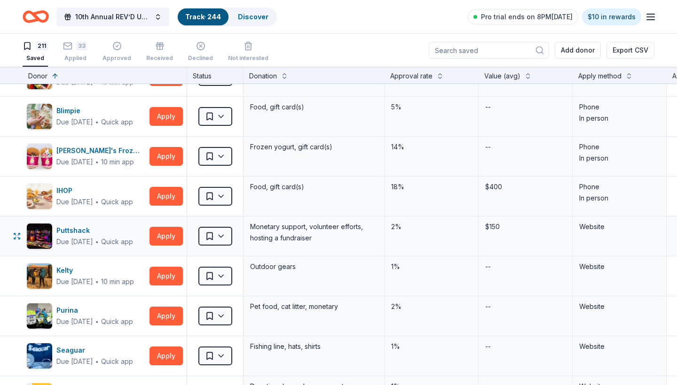
scroll to position [5983, 0]
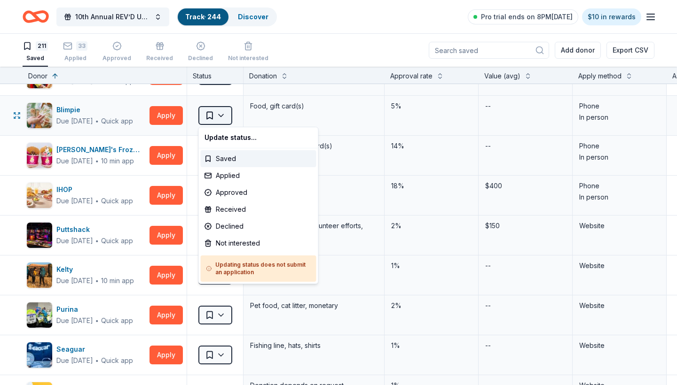
click at [222, 115] on html "10th Annual REV’D UP for [MEDICAL_DATA] Car Show & Special Needs Resource Fair …" at bounding box center [338, 192] width 677 height 385
click at [231, 176] on div "Applied" at bounding box center [259, 175] width 116 height 17
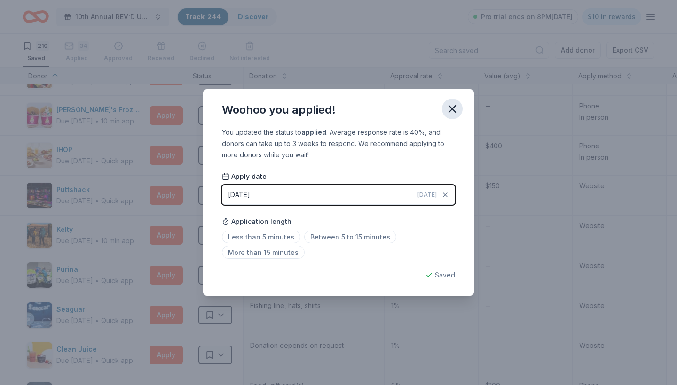
click at [456, 110] on icon "button" at bounding box center [452, 108] width 13 height 13
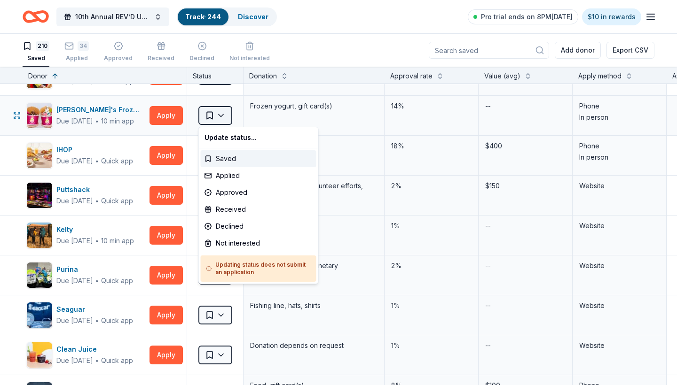
click at [220, 112] on html "10th Annual REV’D UP for [MEDICAL_DATA] Car Show & Special Needs Resource Fair …" at bounding box center [338, 192] width 677 height 385
click at [229, 176] on div "Applied" at bounding box center [259, 175] width 116 height 17
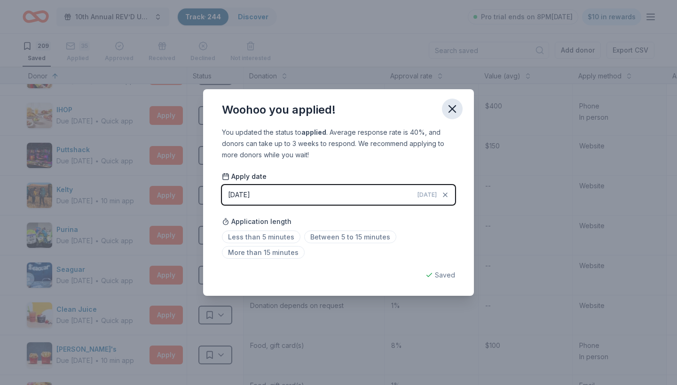
click at [451, 109] on icon "button" at bounding box center [452, 108] width 13 height 13
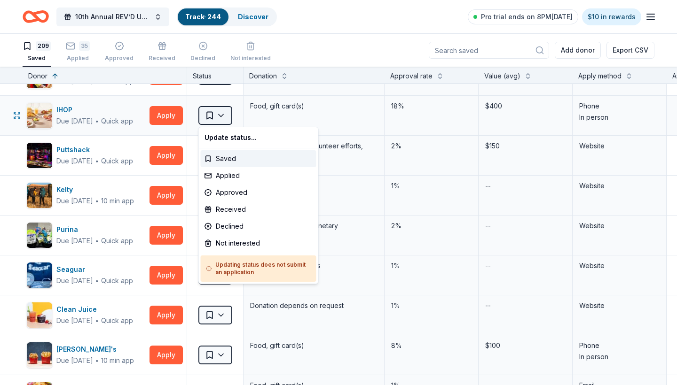
click at [219, 118] on html "10th Annual REV’D UP for [MEDICAL_DATA] Car Show & Special Needs Resource Fair …" at bounding box center [338, 192] width 677 height 385
click at [229, 179] on div "Applied" at bounding box center [259, 175] width 116 height 17
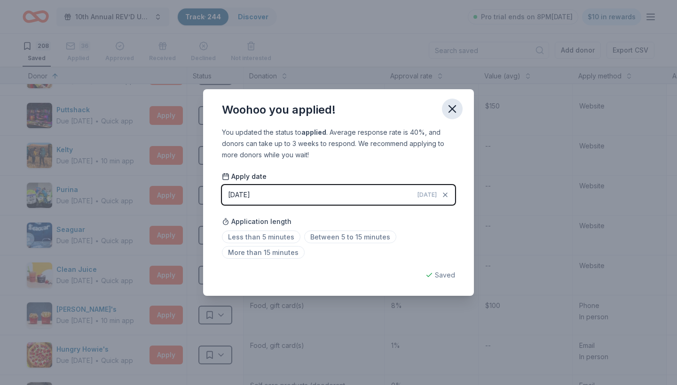
click at [452, 109] on icon "button" at bounding box center [452, 109] width 7 height 7
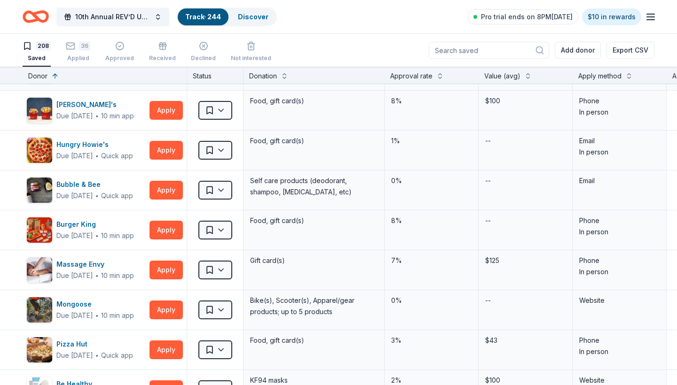
scroll to position [6191, 0]
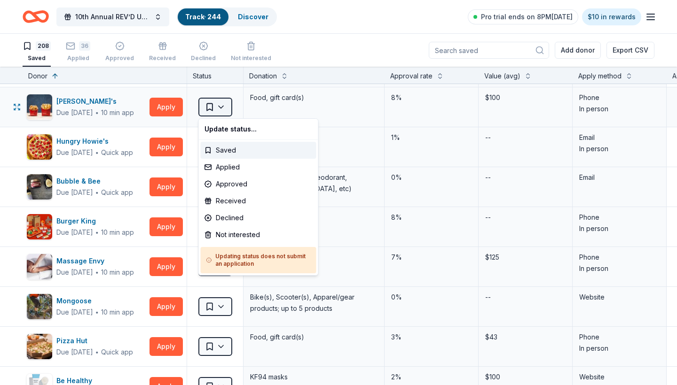
click at [220, 107] on html "10th Annual REV’D UP for [MEDICAL_DATA] Car Show & Special Needs Resource Fair …" at bounding box center [338, 192] width 677 height 385
click at [234, 167] on div "Applied" at bounding box center [259, 167] width 116 height 17
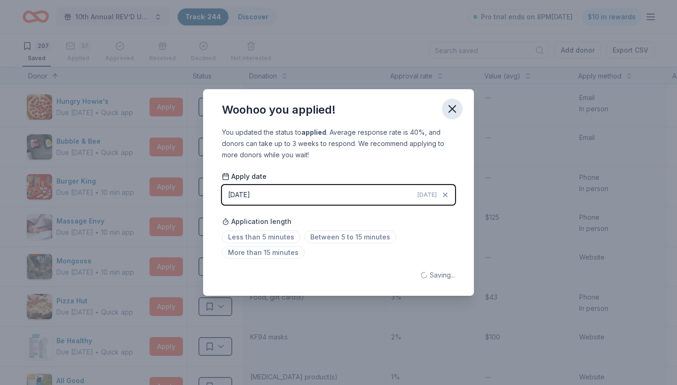
click at [446, 109] on icon "button" at bounding box center [452, 108] width 13 height 13
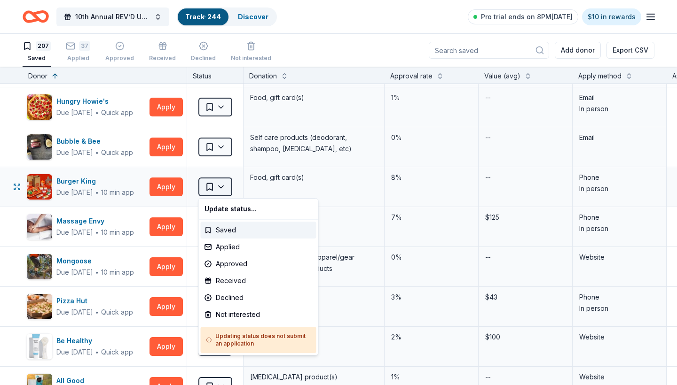
click at [220, 188] on html "10th Annual REV’D UP for [MEDICAL_DATA] Car Show & Special Needs Resource Fair …" at bounding box center [338, 192] width 677 height 385
click at [228, 246] on div "Applied" at bounding box center [259, 247] width 116 height 17
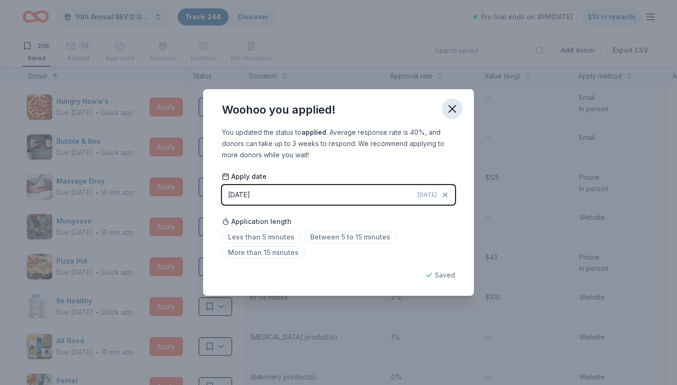
click at [453, 111] on icon "button" at bounding box center [452, 108] width 13 height 13
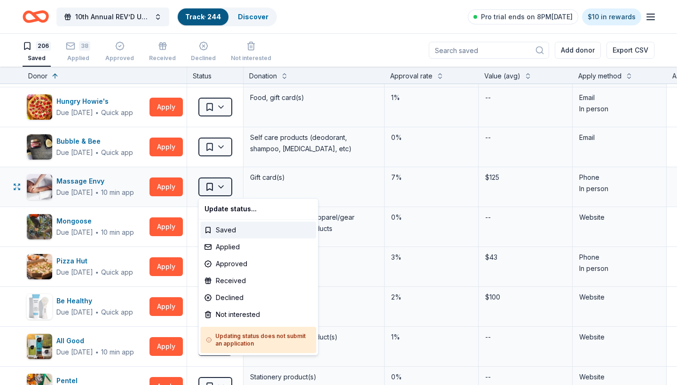
click at [220, 187] on html "10th Annual REV’D UP for [MEDICAL_DATA] Car Show & Special Needs Resource Fair …" at bounding box center [338, 192] width 677 height 385
click at [233, 250] on div "Applied" at bounding box center [259, 247] width 116 height 17
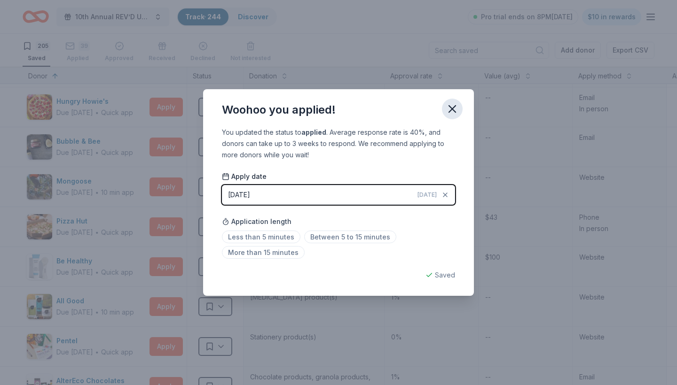
click at [456, 104] on icon "button" at bounding box center [452, 108] width 13 height 13
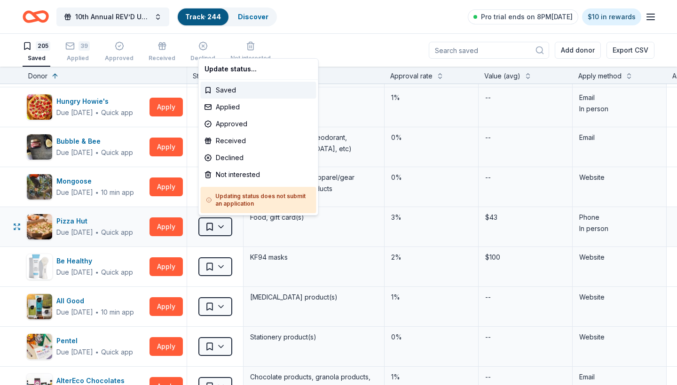
click at [226, 228] on html "10th Annual REV’D UP for [MEDICAL_DATA] Car Show & Special Needs Resource Fair …" at bounding box center [338, 192] width 677 height 385
click at [231, 107] on div "Applied" at bounding box center [259, 107] width 116 height 17
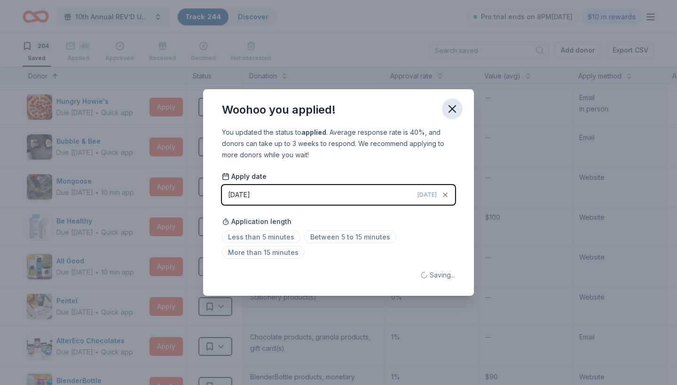
click at [450, 105] on icon "button" at bounding box center [452, 108] width 13 height 13
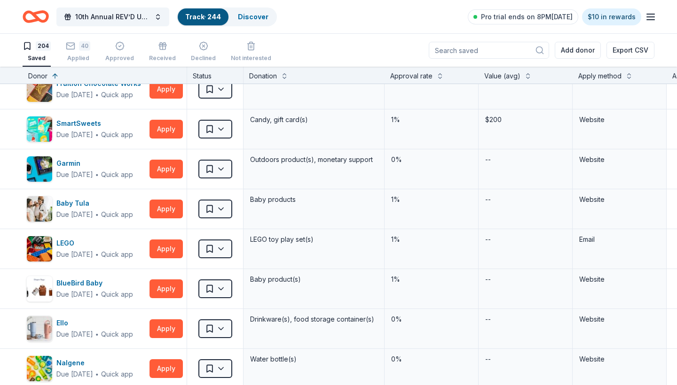
scroll to position [6567, 0]
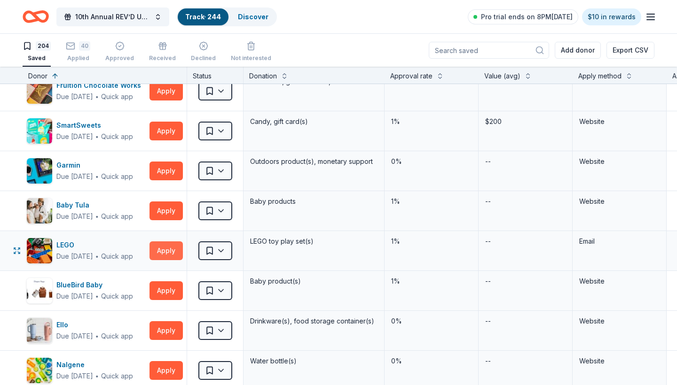
click at [167, 249] on button "Apply" at bounding box center [165, 251] width 33 height 19
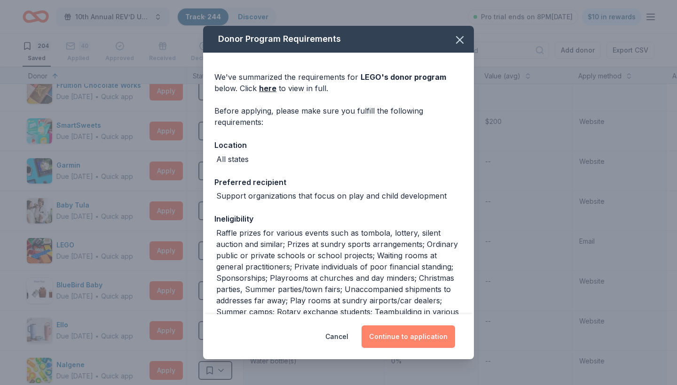
click at [416, 338] on button "Continue to application" at bounding box center [408, 337] width 94 height 23
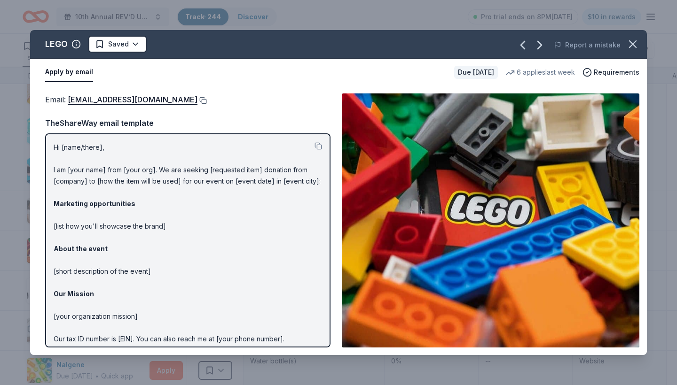
click at [197, 100] on button at bounding box center [201, 101] width 9 height 8
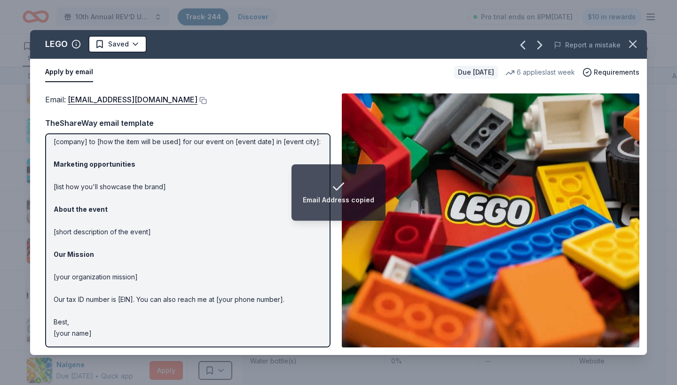
scroll to position [39, 0]
click at [136, 45] on html "Email Address copied 10th Annual REV’D UP for [MEDICAL_DATA] Car Show & Special…" at bounding box center [338, 192] width 677 height 385
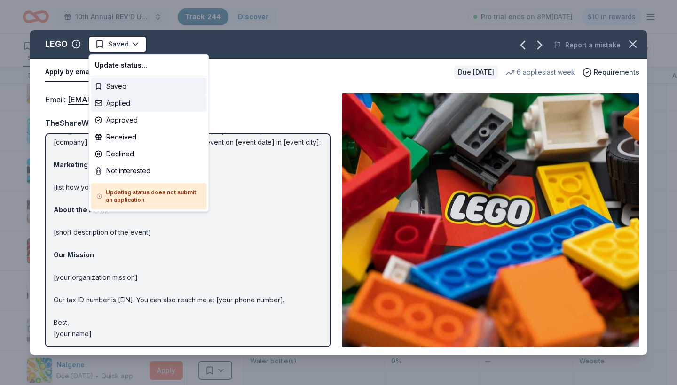
click at [126, 106] on div "Applied" at bounding box center [149, 103] width 116 height 17
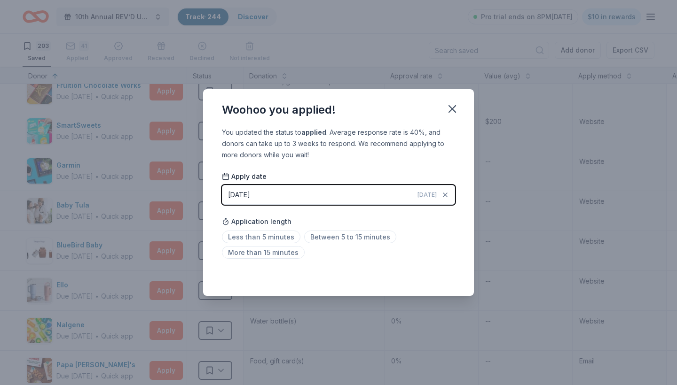
click at [449, 110] on icon "button" at bounding box center [452, 108] width 13 height 13
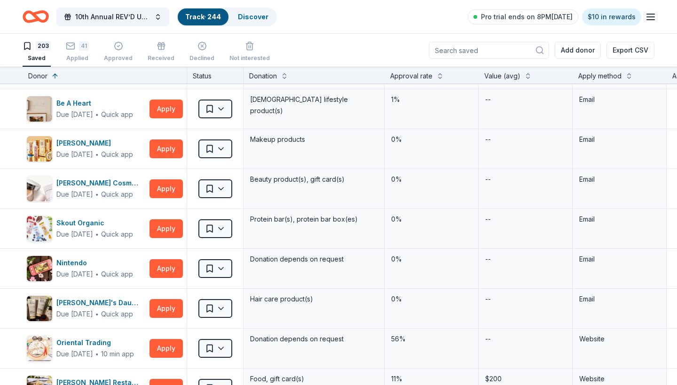
scroll to position [6986, 0]
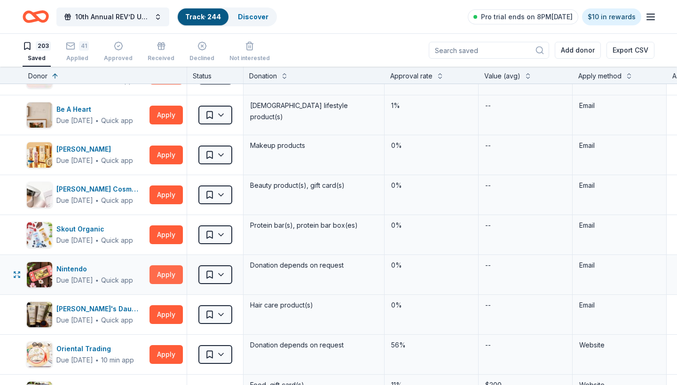
click at [168, 273] on button "Apply" at bounding box center [165, 275] width 33 height 19
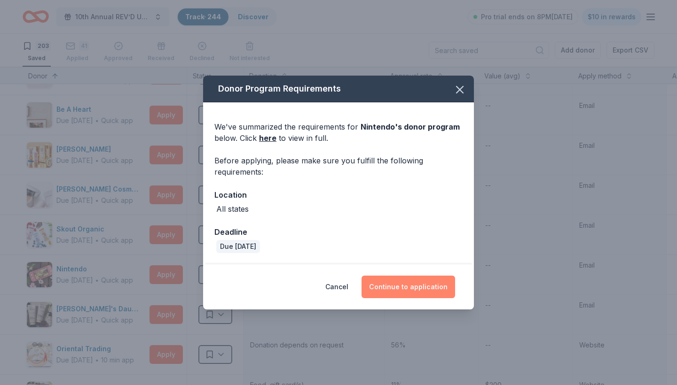
click at [412, 285] on button "Continue to application" at bounding box center [408, 287] width 94 height 23
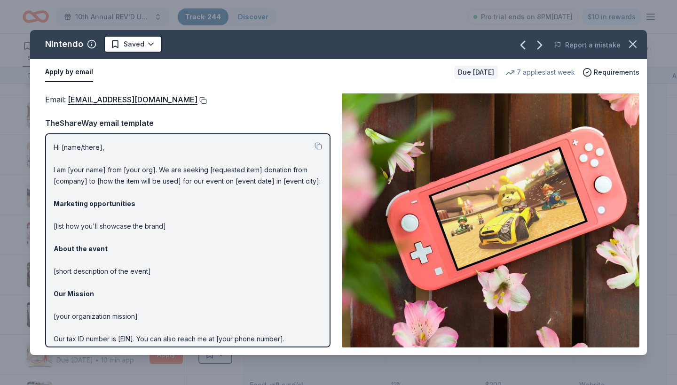
click at [207, 100] on button at bounding box center [201, 101] width 9 height 8
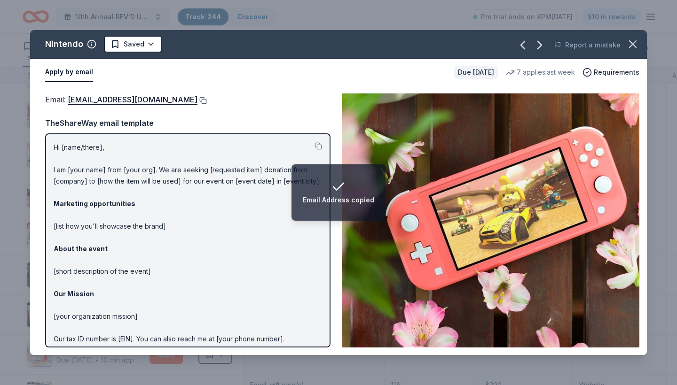
click at [207, 99] on button at bounding box center [201, 101] width 9 height 8
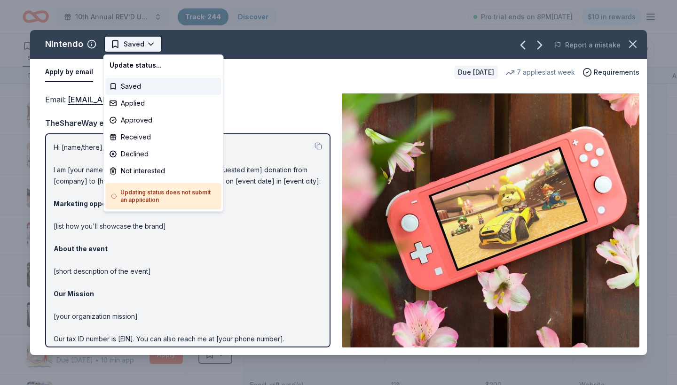
click at [141, 42] on html "10th Annual REV’D UP for [MEDICAL_DATA] Car Show & Special Needs Resource Fair …" at bounding box center [338, 192] width 677 height 385
click at [141, 102] on div "Applied" at bounding box center [164, 103] width 116 height 17
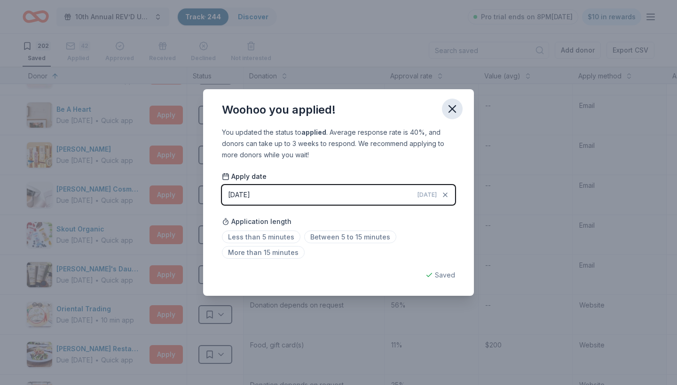
click at [452, 105] on icon "button" at bounding box center [452, 108] width 13 height 13
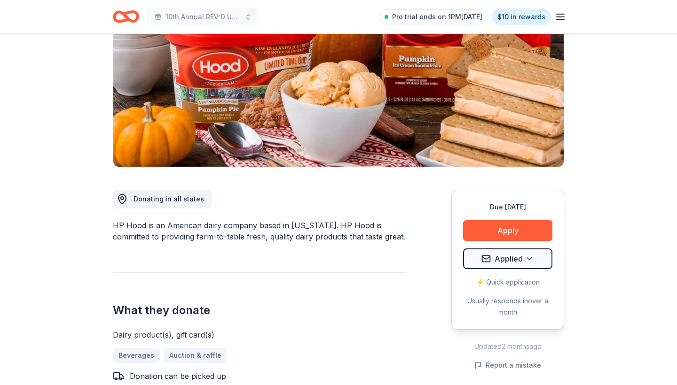
scroll to position [129, 0]
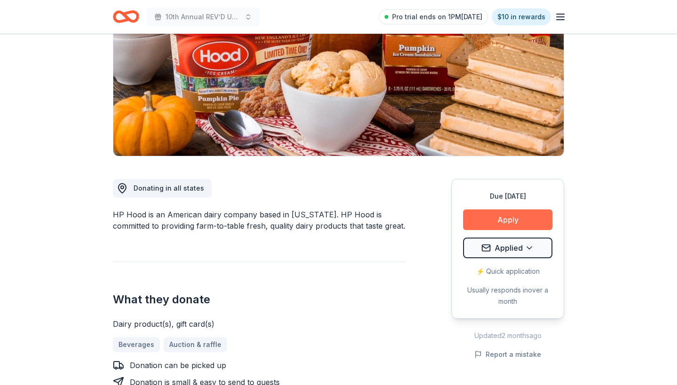
click at [504, 217] on button "Apply" at bounding box center [507, 220] width 89 height 21
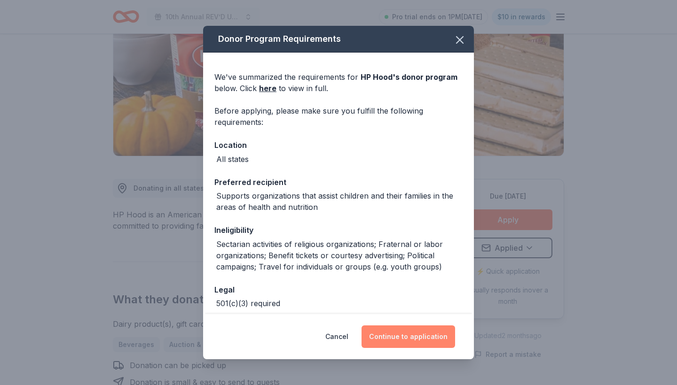
scroll to position [0, 0]
click at [413, 346] on button "Continue to application" at bounding box center [408, 337] width 94 height 23
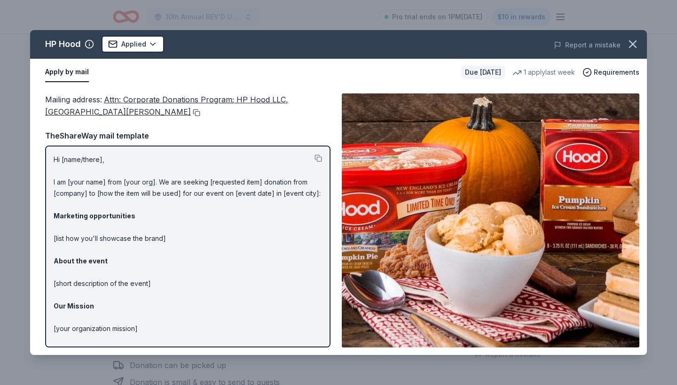
click at [191, 111] on button at bounding box center [195, 113] width 9 height 8
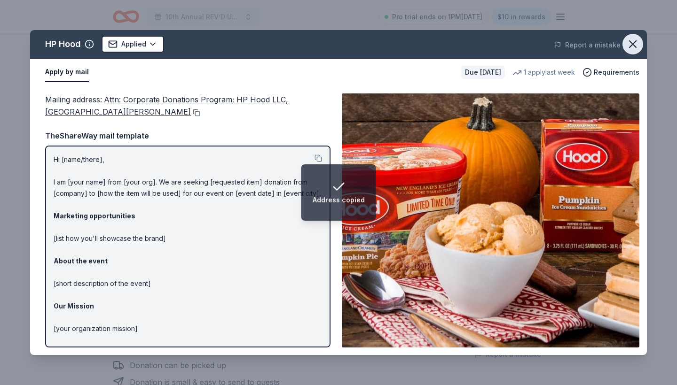
click at [636, 42] on icon "button" at bounding box center [632, 44] width 7 height 7
